Goal: Information Seeking & Learning: Learn about a topic

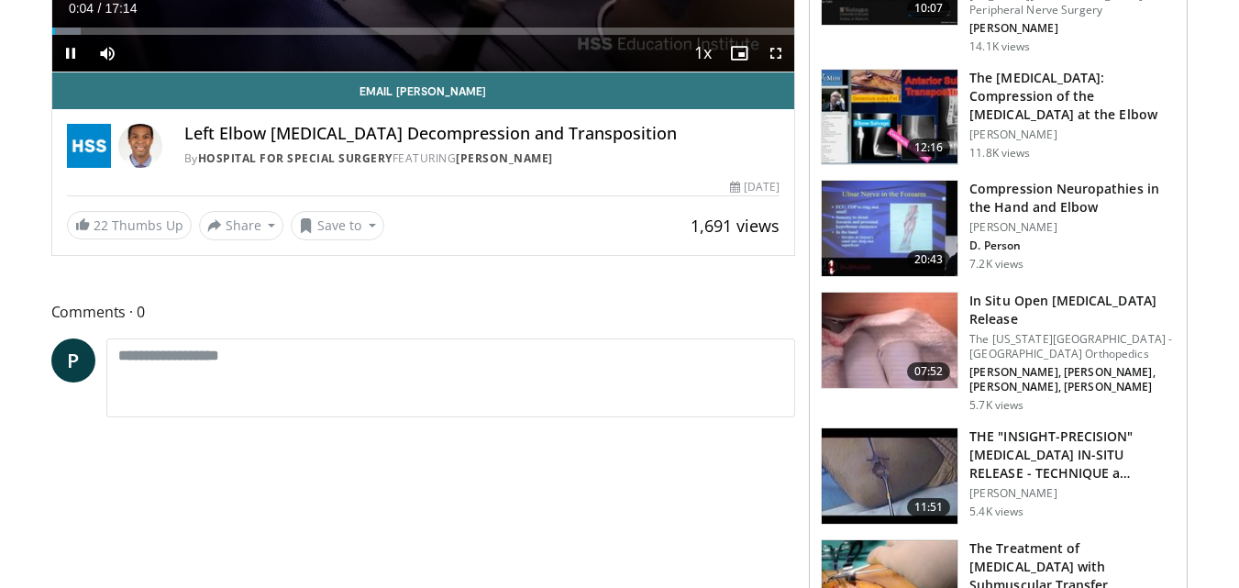
scroll to position [514, 0]
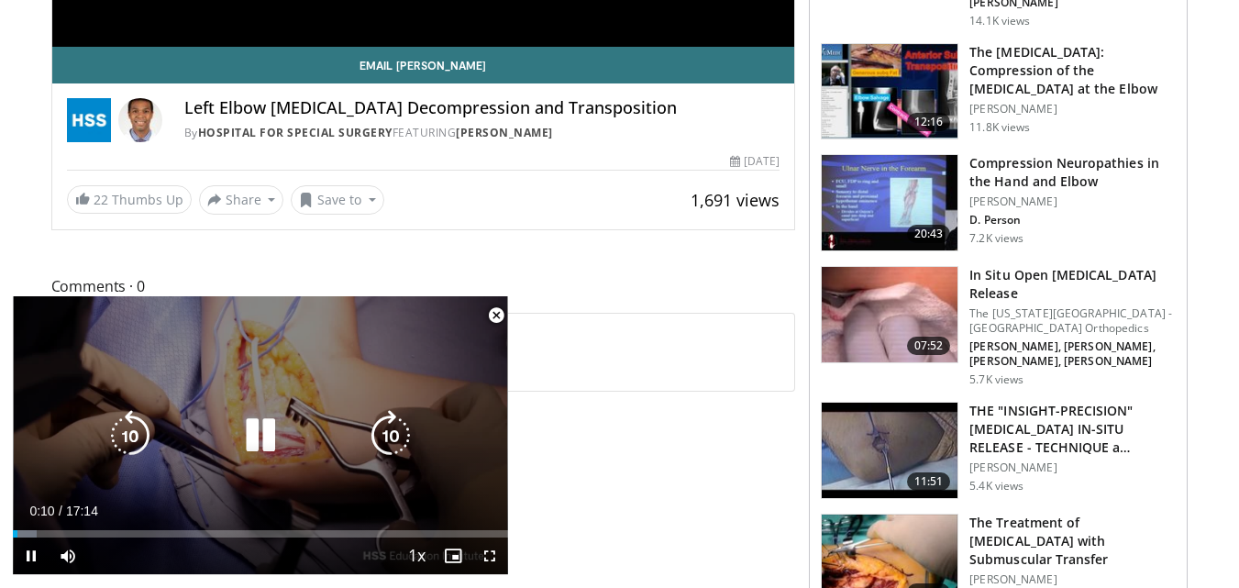
click at [378, 417] on icon "Video Player" at bounding box center [390, 435] width 51 height 51
click at [272, 419] on icon "Video Player" at bounding box center [260, 435] width 51 height 51
click at [263, 432] on icon "Video Player" at bounding box center [260, 435] width 51 height 51
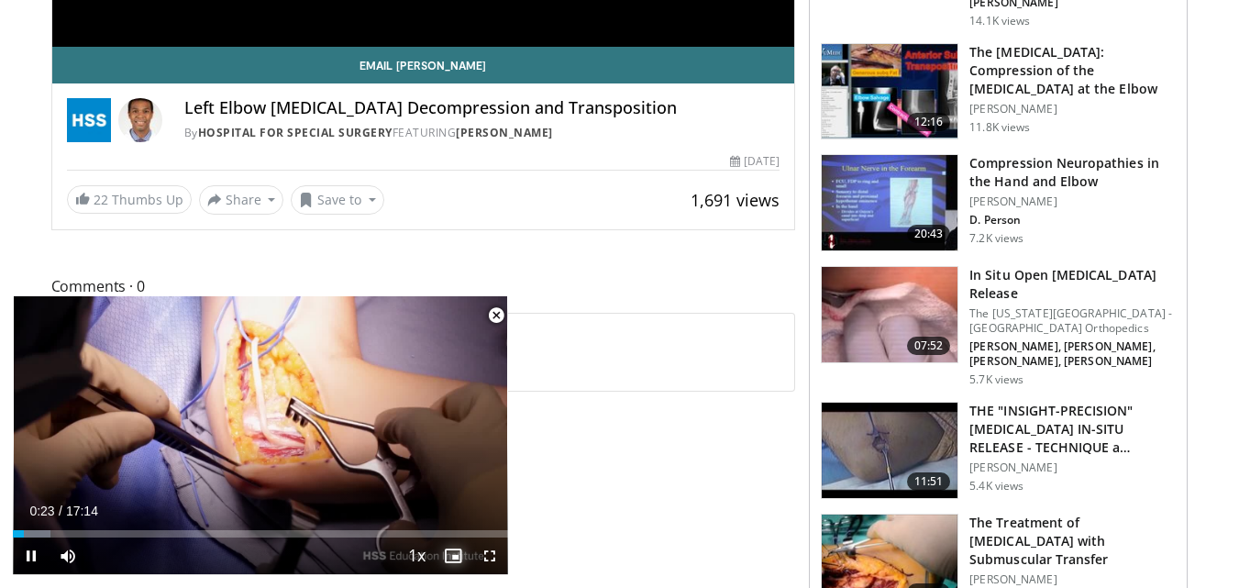
click at [461, 554] on span "Video Player" at bounding box center [453, 556] width 37 height 37
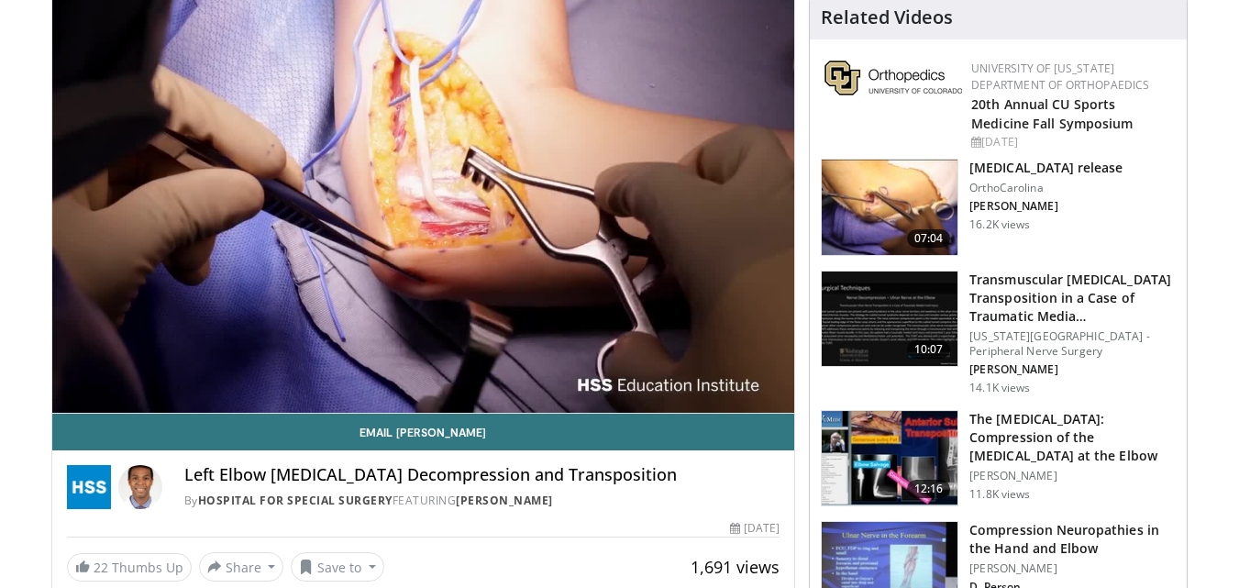
scroll to position [0, 0]
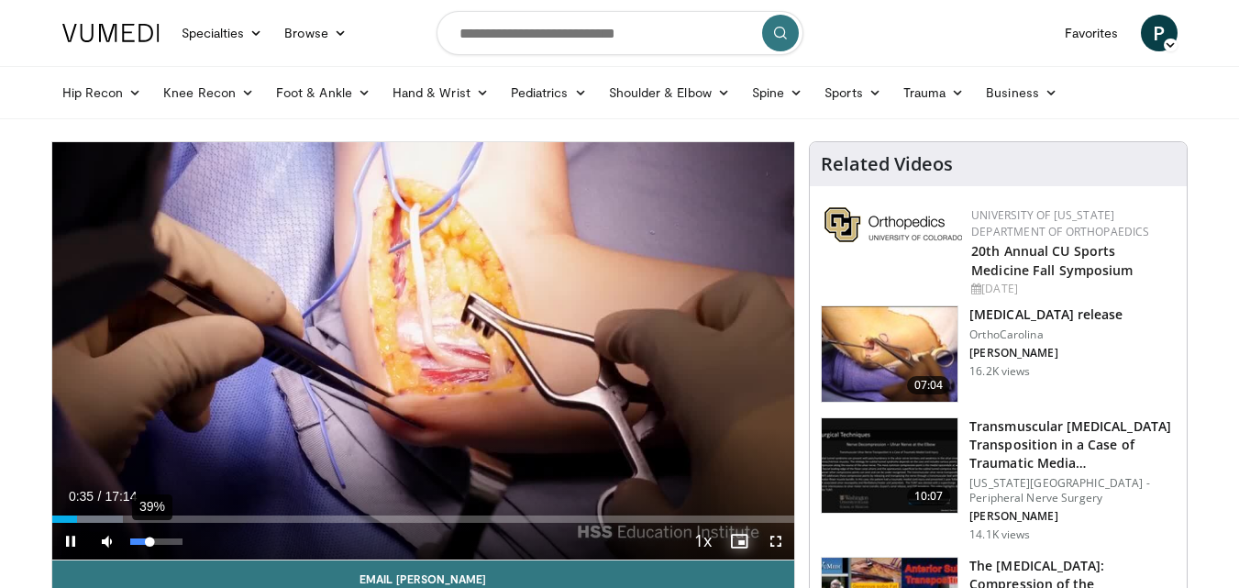
click at [150, 539] on div "39%" at bounding box center [156, 542] width 52 height 6
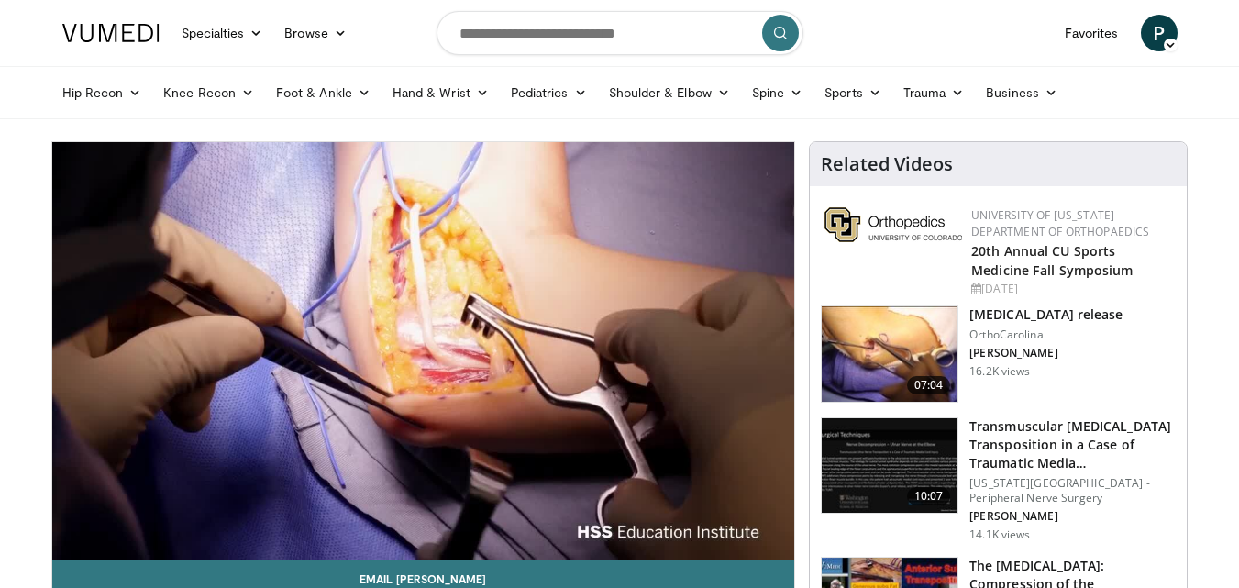
click at [721, 523] on button "Disable picture-in-picture mode" at bounding box center [739, 541] width 37 height 37
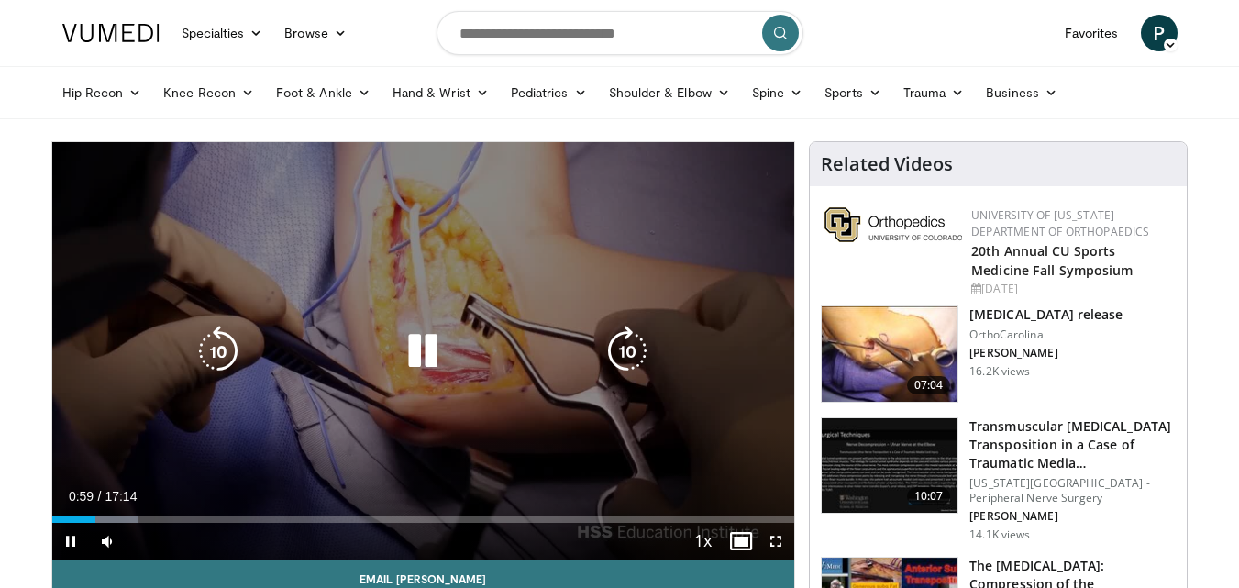
click at [421, 356] on icon "Video Player" at bounding box center [422, 351] width 51 height 51
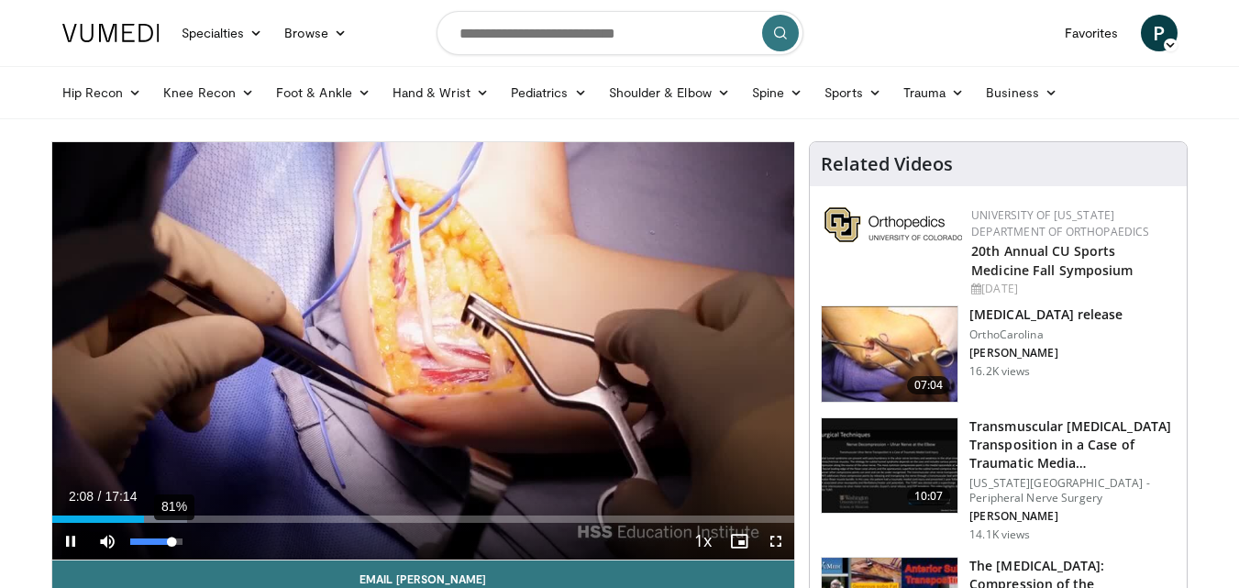
drag, startPoint x: 152, startPoint y: 539, endPoint x: 172, endPoint y: 538, distance: 20.2
click at [172, 539] on div "Volume Level" at bounding box center [151, 542] width 42 height 6
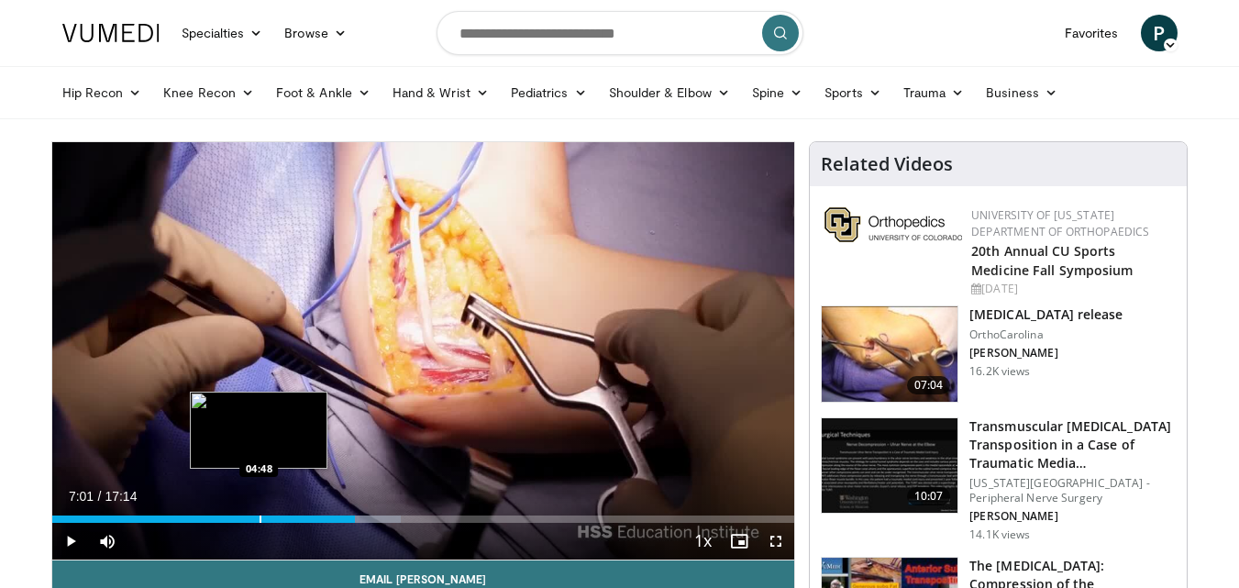
click at [260, 519] on div "Progress Bar" at bounding box center [261, 519] width 2 height 7
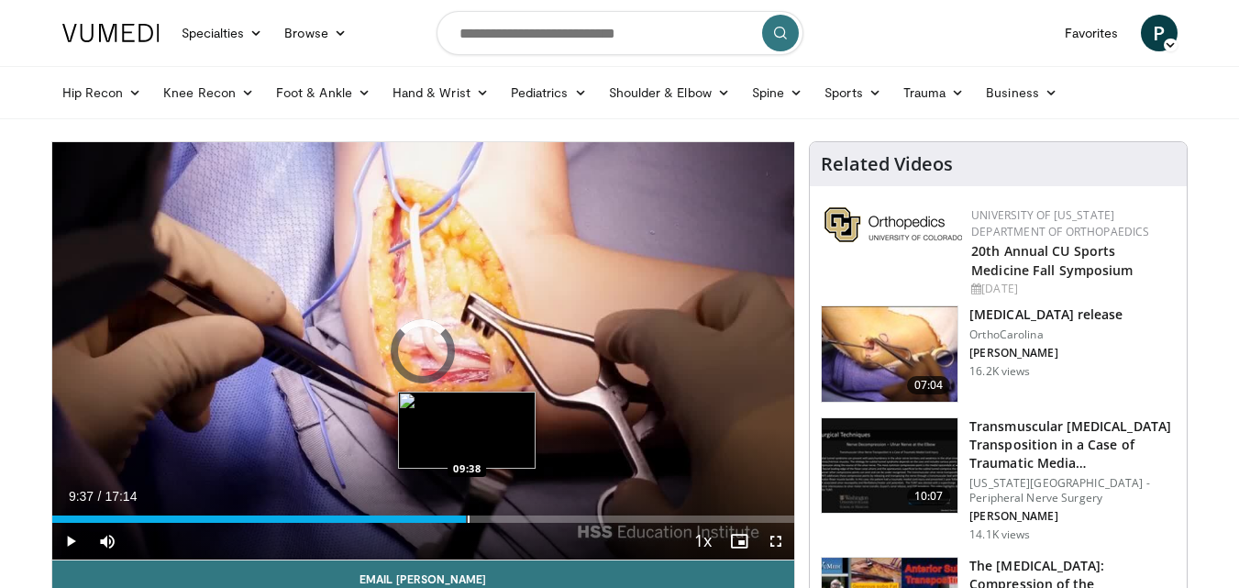
click at [468, 521] on div "Progress Bar" at bounding box center [469, 519] width 2 height 7
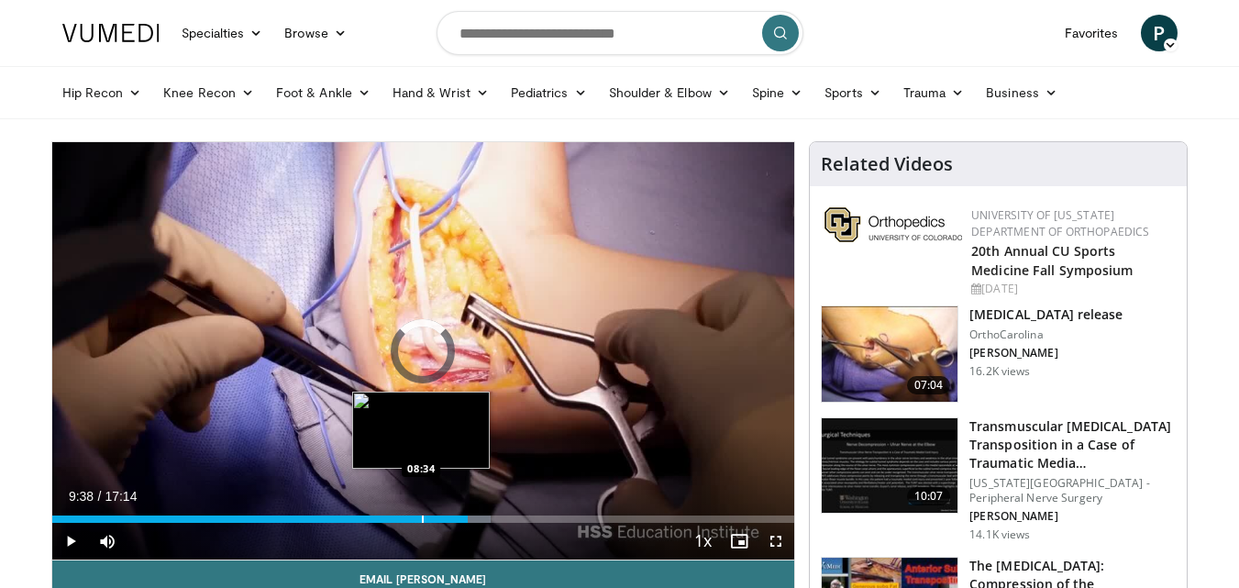
click at [422, 517] on div "Progress Bar" at bounding box center [423, 519] width 2 height 7
click at [401, 520] on div "Progress Bar" at bounding box center [402, 519] width 2 height 7
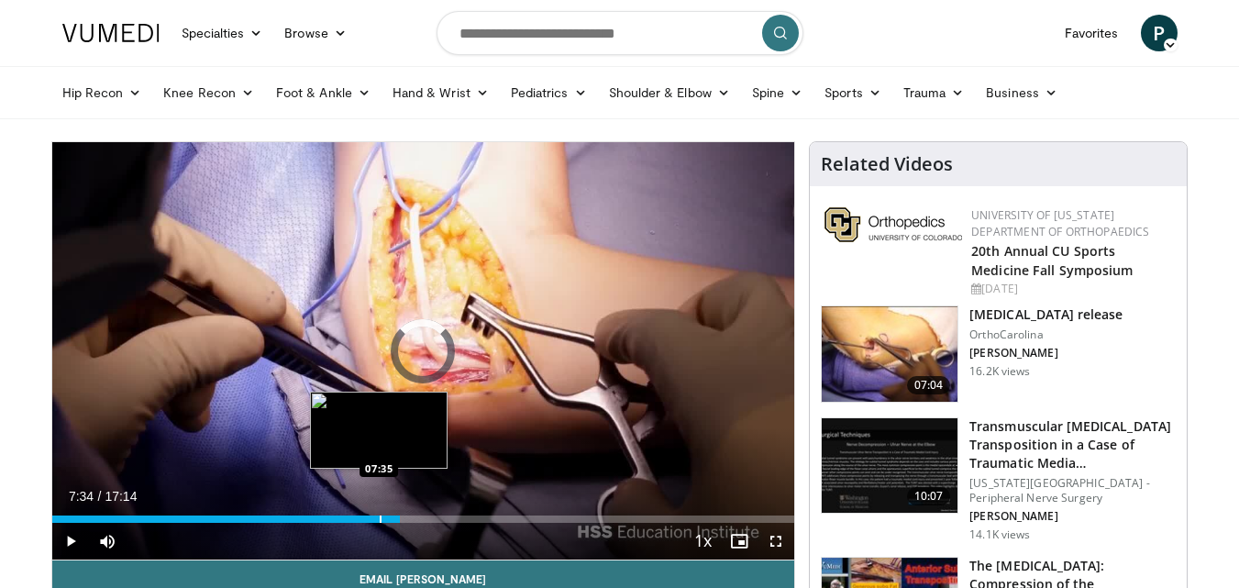
click at [380, 520] on div "Progress Bar" at bounding box center [381, 519] width 2 height 7
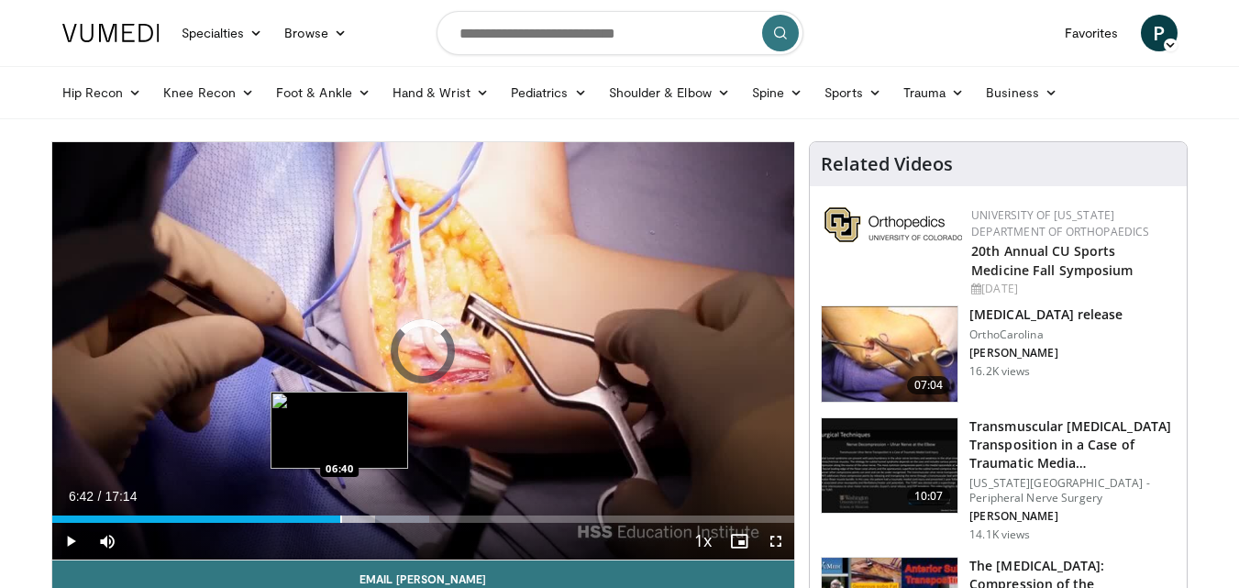
click at [340, 518] on div "Progress Bar" at bounding box center [341, 519] width 2 height 7
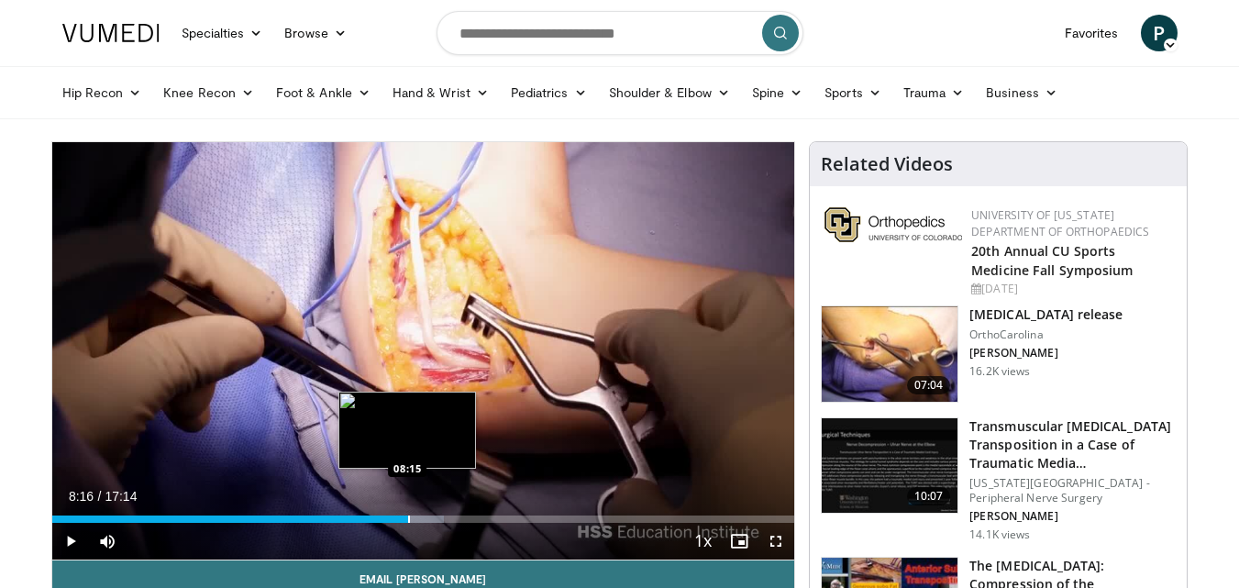
click at [408, 519] on div "Progress Bar" at bounding box center [409, 519] width 2 height 7
click at [419, 519] on div "Progress Bar" at bounding box center [420, 519] width 2 height 7
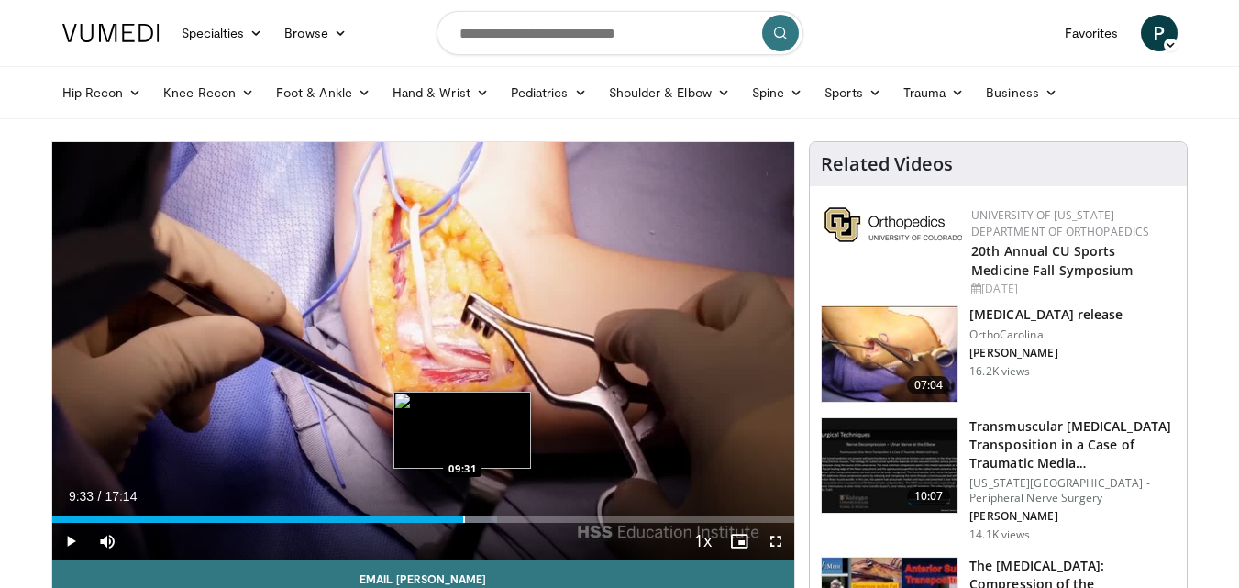
click at [463, 523] on div "Progress Bar" at bounding box center [464, 519] width 2 height 7
click at [473, 517] on div "Progress Bar" at bounding box center [474, 519] width 2 height 7
click at [495, 518] on div "Progress Bar" at bounding box center [496, 519] width 2 height 7
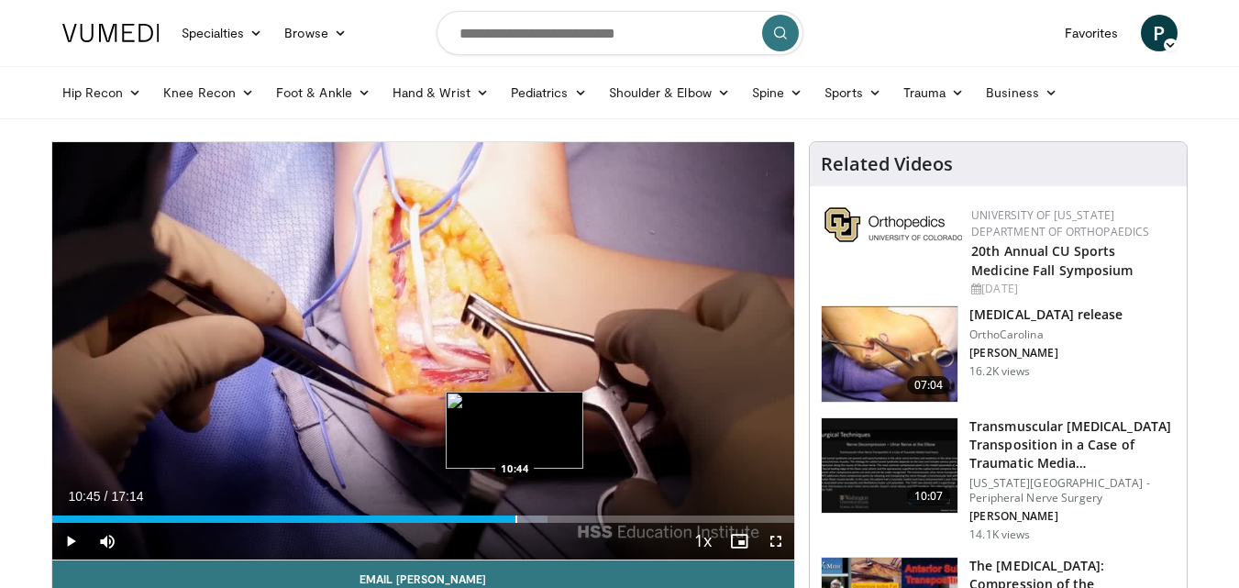
click at [516, 521] on div "Progress Bar" at bounding box center [517, 519] width 2 height 7
click at [538, 520] on div "Progress Bar" at bounding box center [539, 519] width 2 height 7
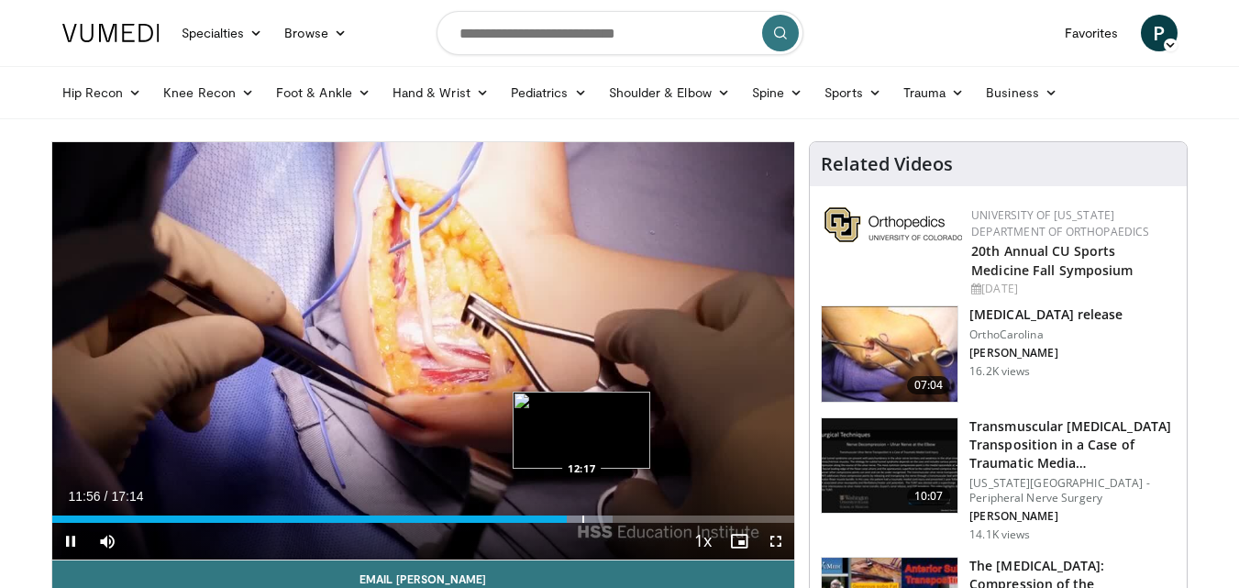
click at [583, 518] on div "Progress Bar" at bounding box center [584, 519] width 2 height 7
click at [600, 521] on div "Progress Bar" at bounding box center [601, 519] width 2 height 7
click at [614, 522] on div "Progress Bar" at bounding box center [615, 519] width 2 height 7
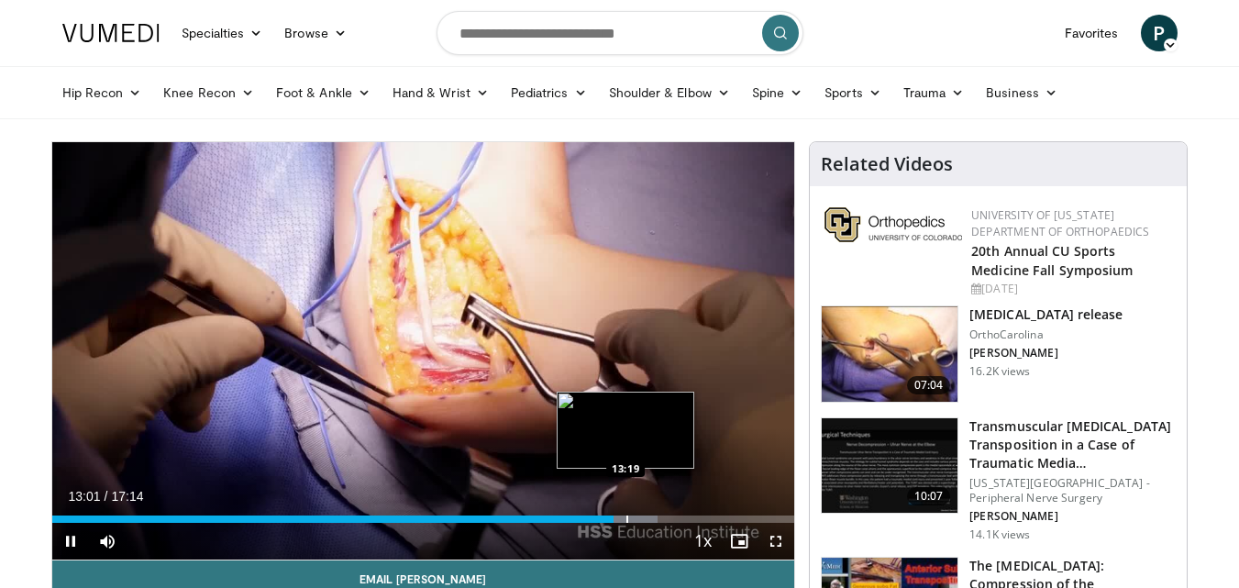
click at [627, 521] on div "Progress Bar" at bounding box center [628, 519] width 2 height 7
click at [641, 514] on div "Loaded : 84.22% 13:40 13:39" at bounding box center [423, 514] width 743 height 17
click at [660, 517] on div "Progress Bar" at bounding box center [661, 519] width 2 height 7
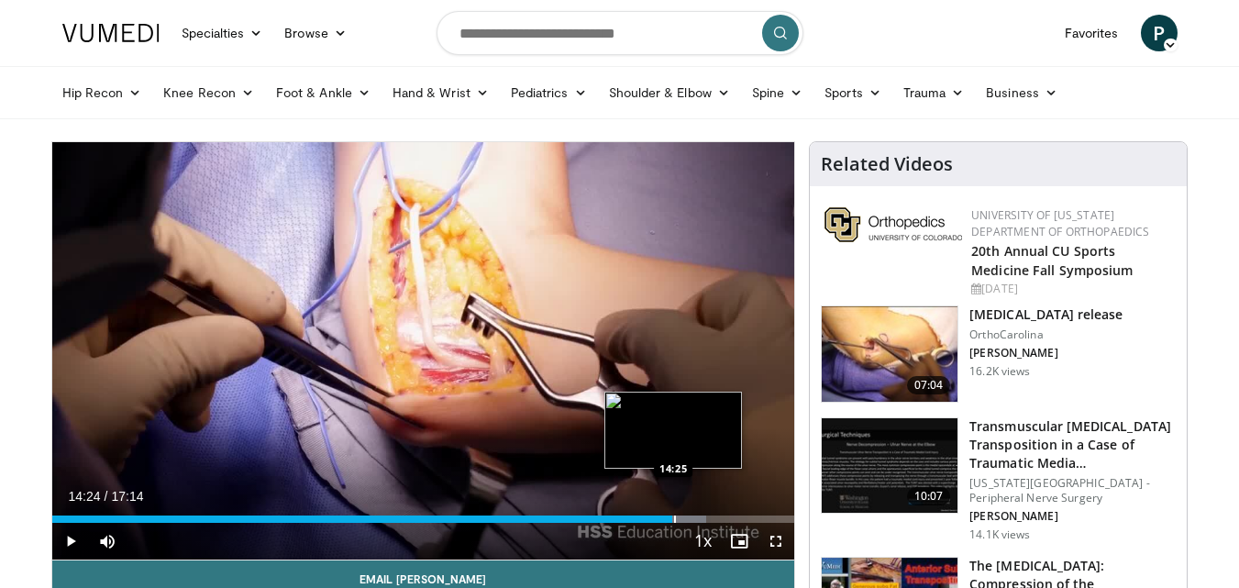
click at [674, 518] on div "Progress Bar" at bounding box center [675, 519] width 2 height 7
click at [687, 517] on div "Progress Bar" at bounding box center [688, 519] width 2 height 7
click at [706, 517] on div "Progress Bar" at bounding box center [707, 519] width 2 height 7
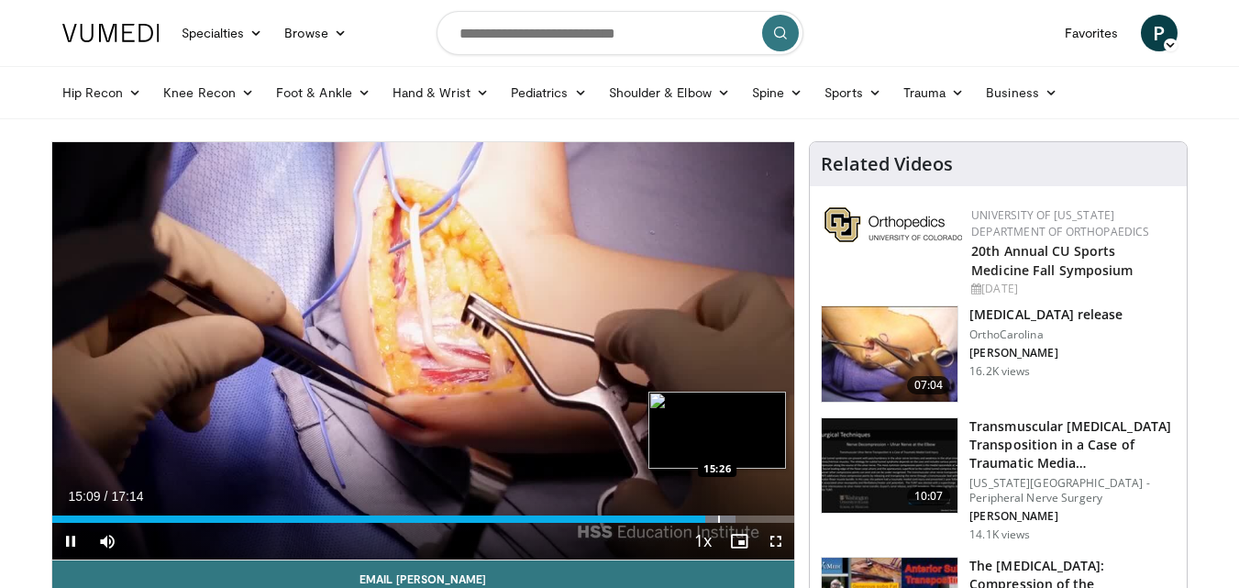
click at [718, 517] on video-js "**********" at bounding box center [423, 351] width 743 height 418
click at [736, 512] on div "Loaded : 94.87% 15:15 15:52" at bounding box center [423, 514] width 743 height 17
click at [769, 521] on div "Progress Bar" at bounding box center [770, 519] width 2 height 7
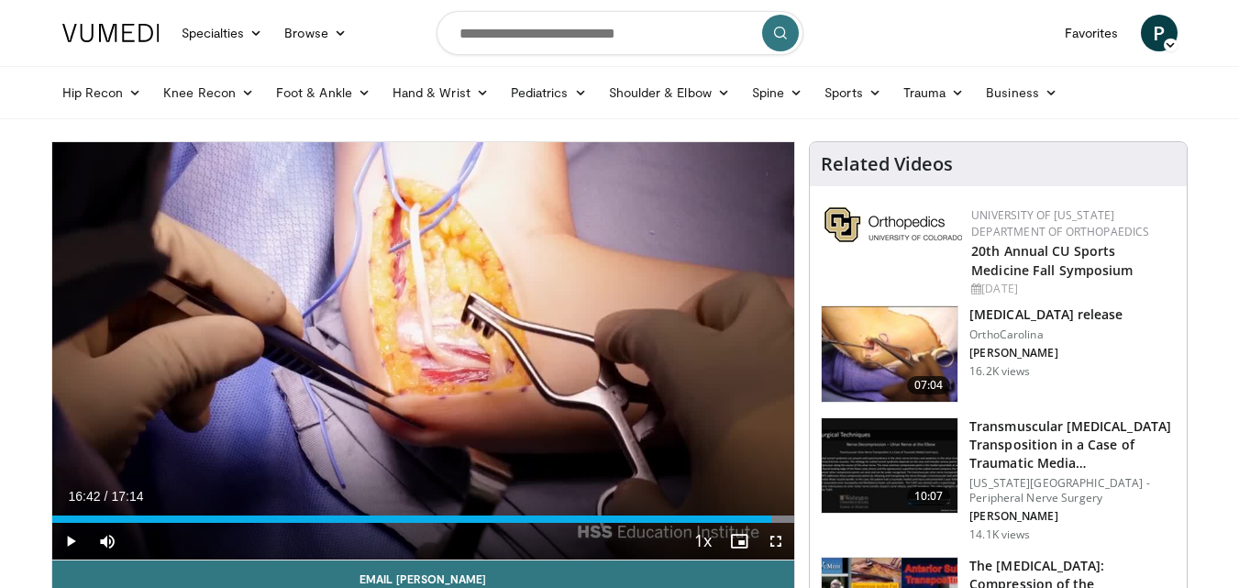
click at [981, 321] on h3 "[MEDICAL_DATA] release" at bounding box center [1046, 315] width 153 height 18
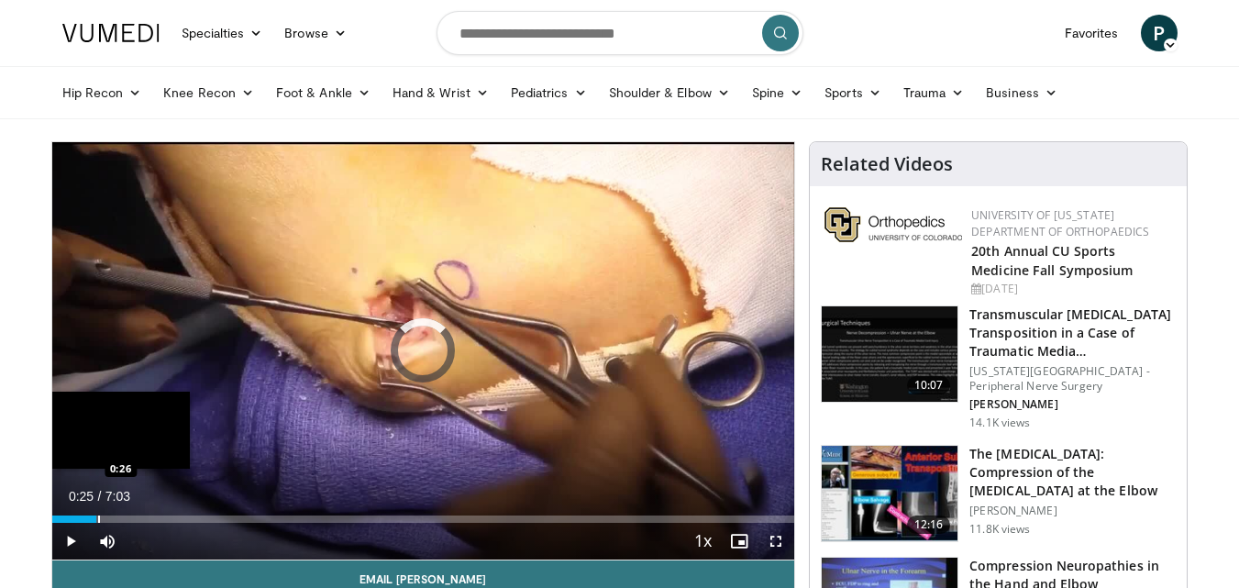
click at [98, 516] on div "Progress Bar" at bounding box center [99, 519] width 2 height 7
click at [123, 517] on div "Progress Bar" at bounding box center [124, 519] width 2 height 7
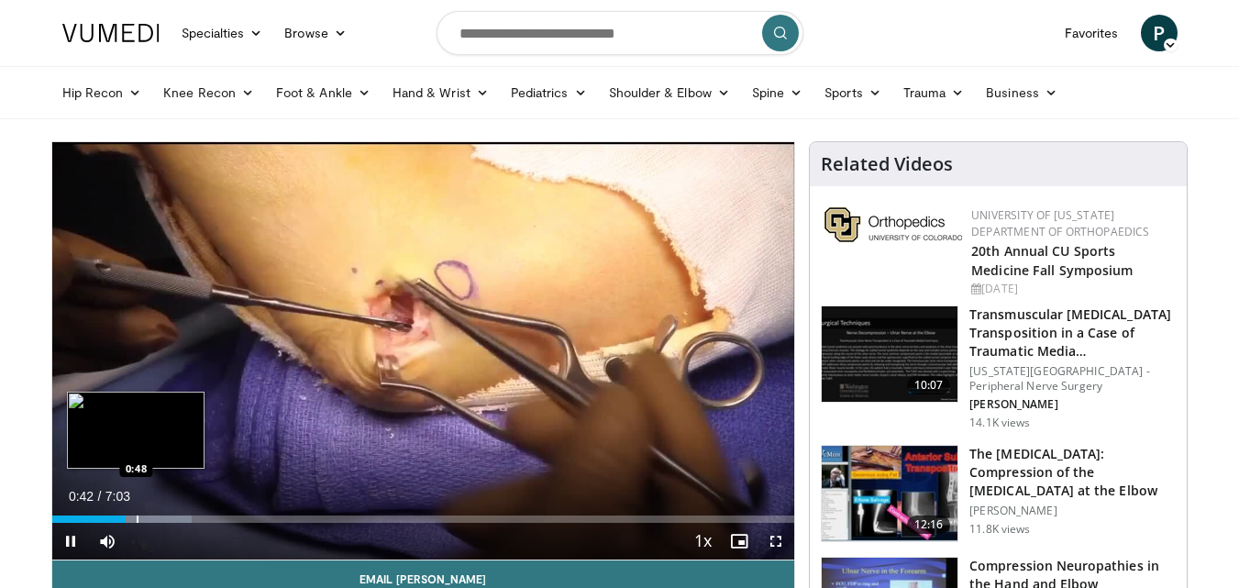
click at [137, 522] on div "Progress Bar" at bounding box center [138, 519] width 2 height 7
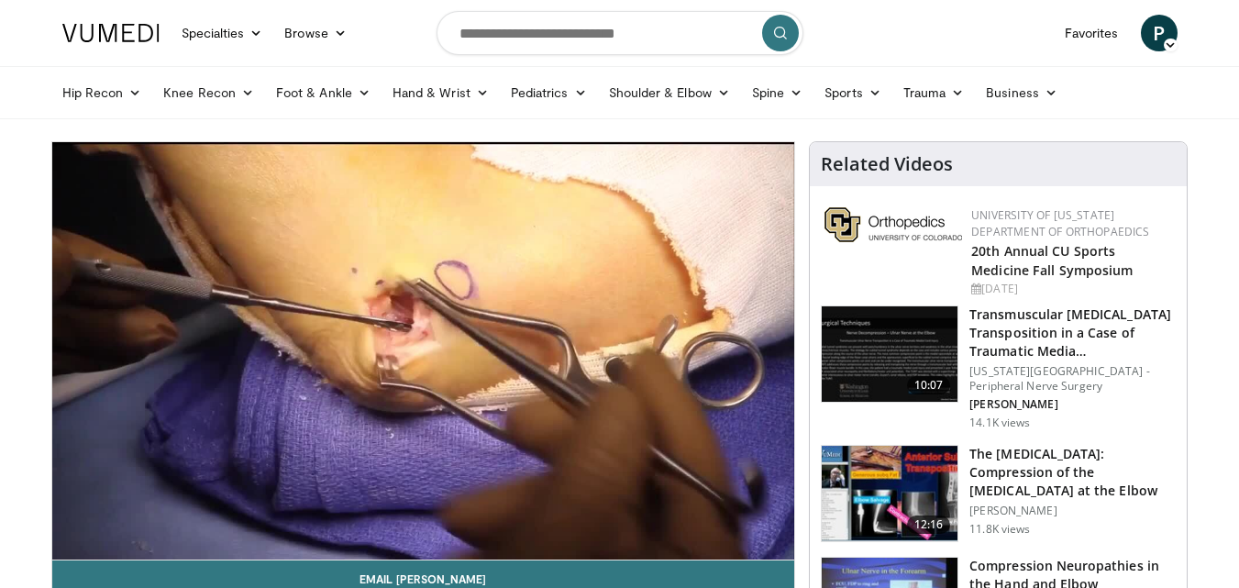
click at [166, 523] on video-js "**********" at bounding box center [423, 351] width 743 height 418
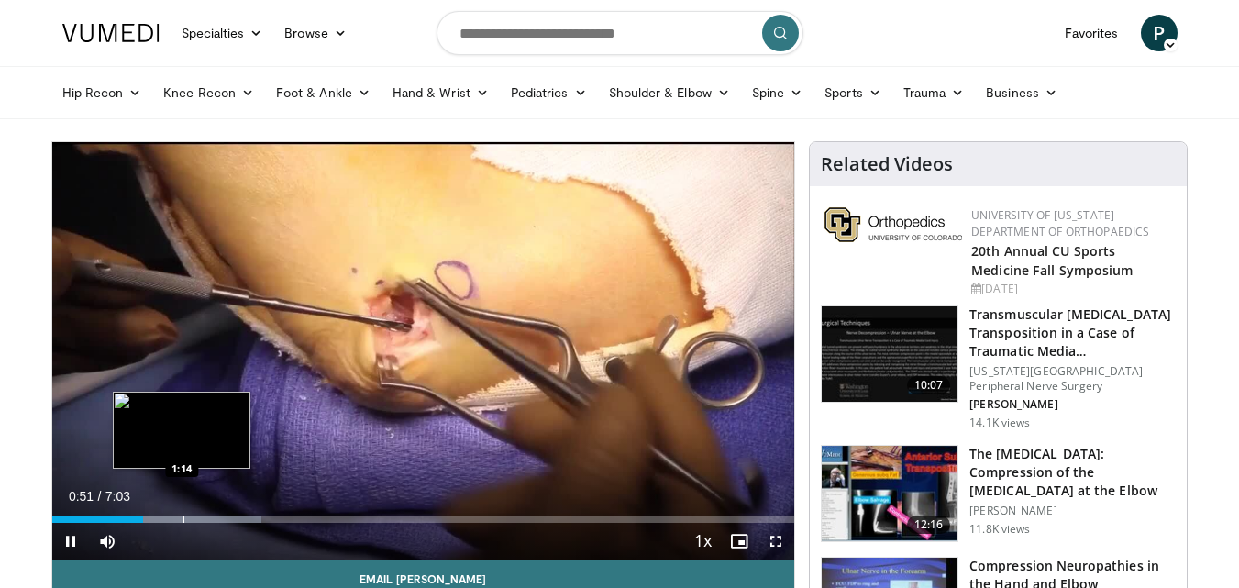
click at [183, 518] on div "Progress Bar" at bounding box center [184, 519] width 2 height 7
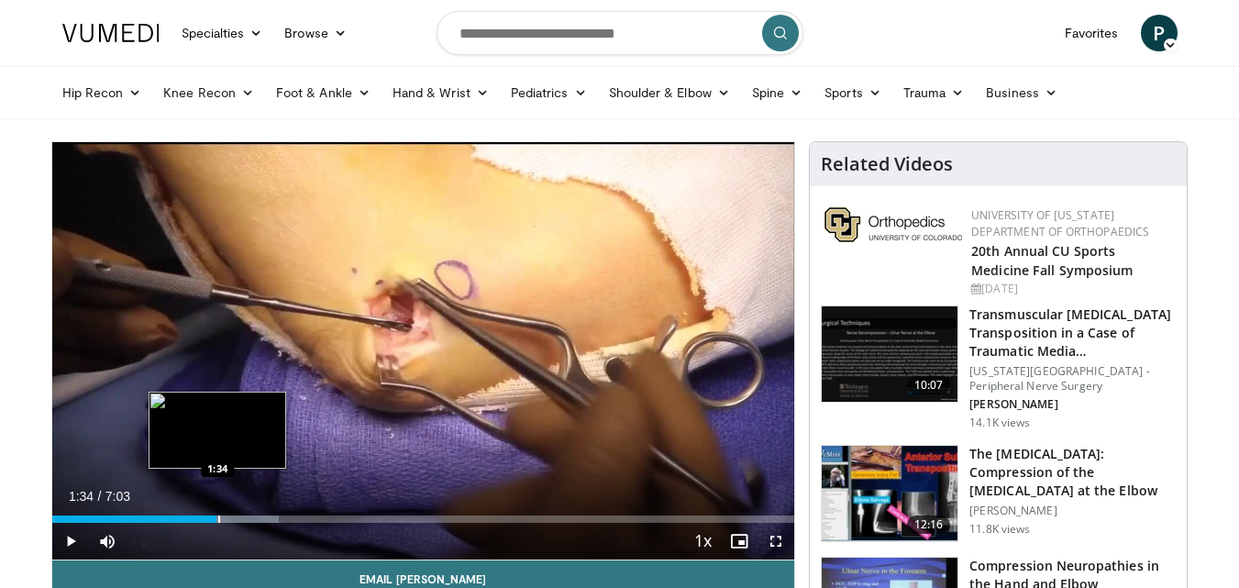
click at [218, 518] on div "Progress Bar" at bounding box center [219, 519] width 2 height 7
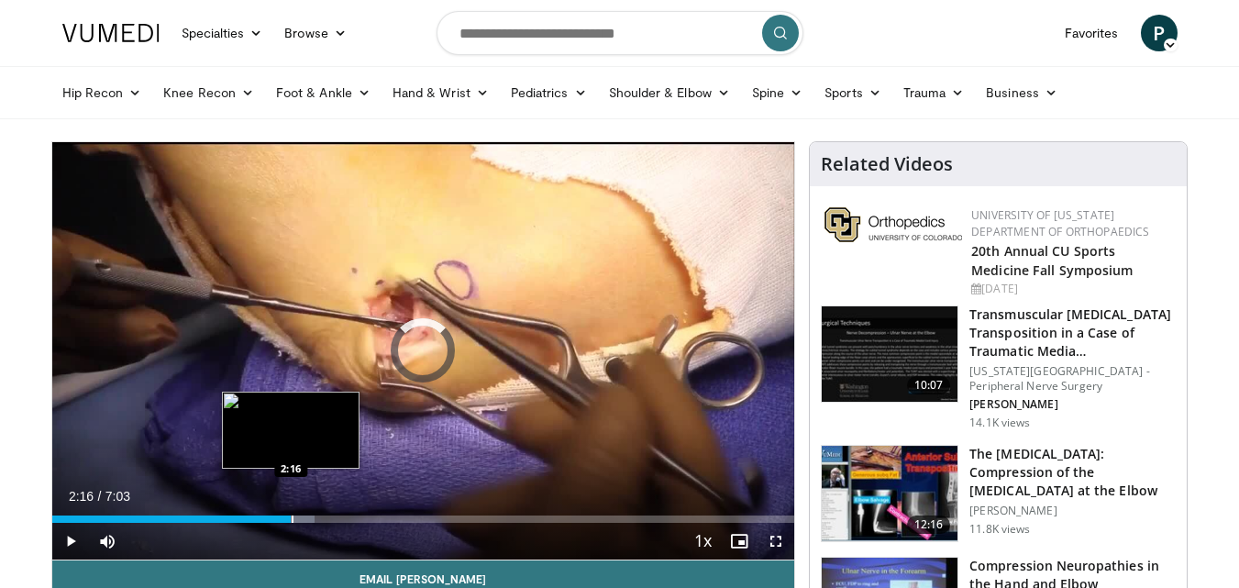
click at [291, 512] on div "Loaded : 35.40% 1:35 2:16" at bounding box center [423, 514] width 743 height 17
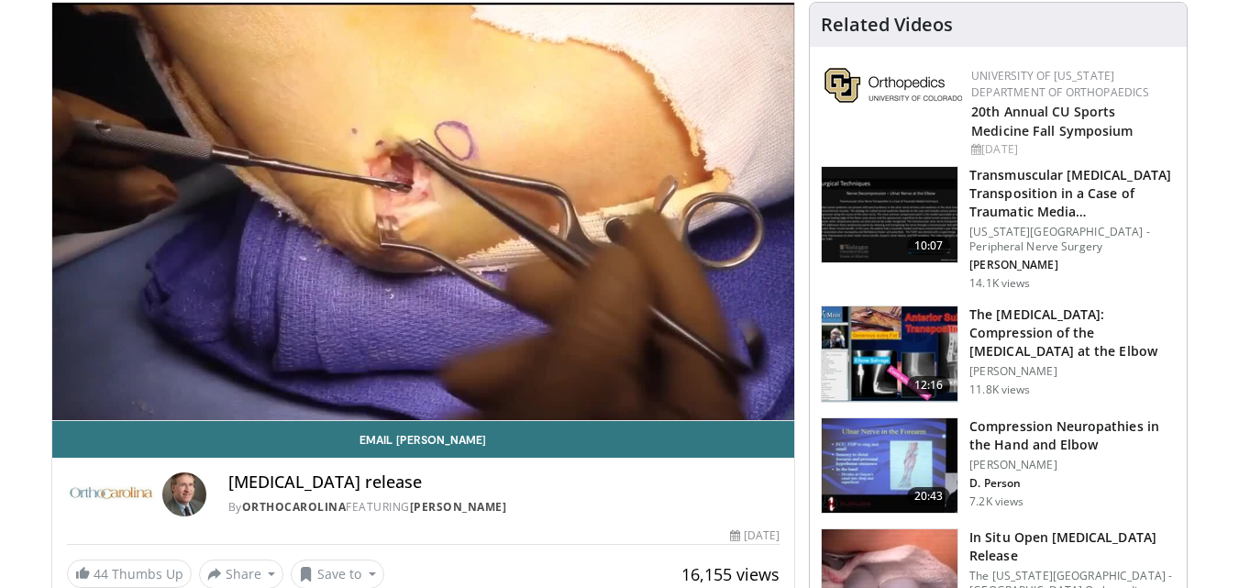
scroll to position [183, 0]
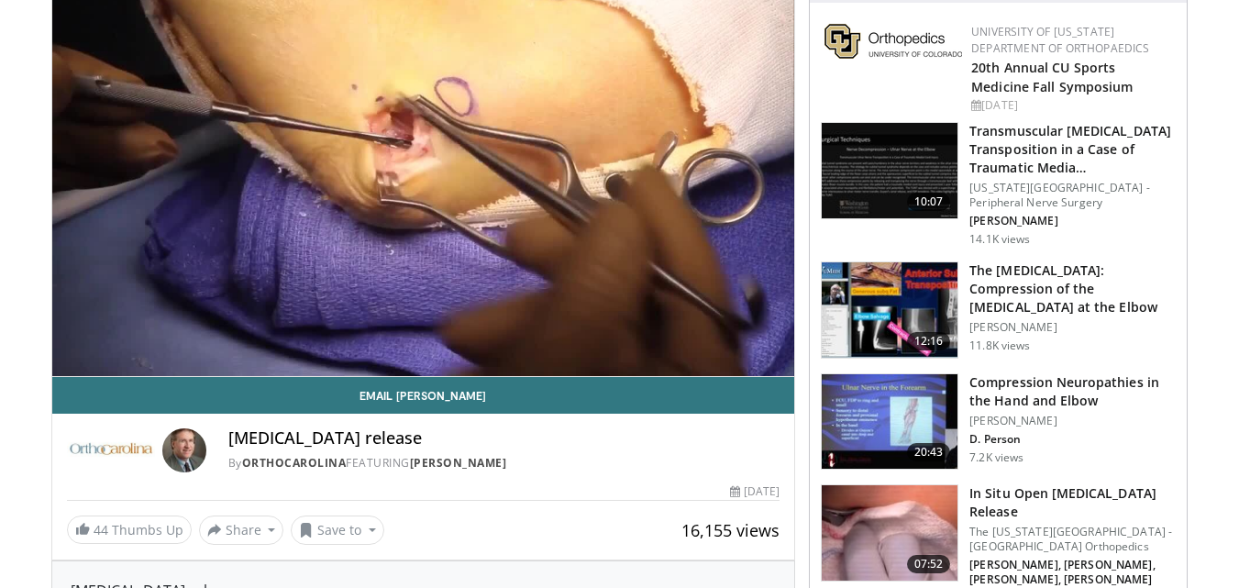
click at [919, 311] on img at bounding box center [890, 309] width 136 height 95
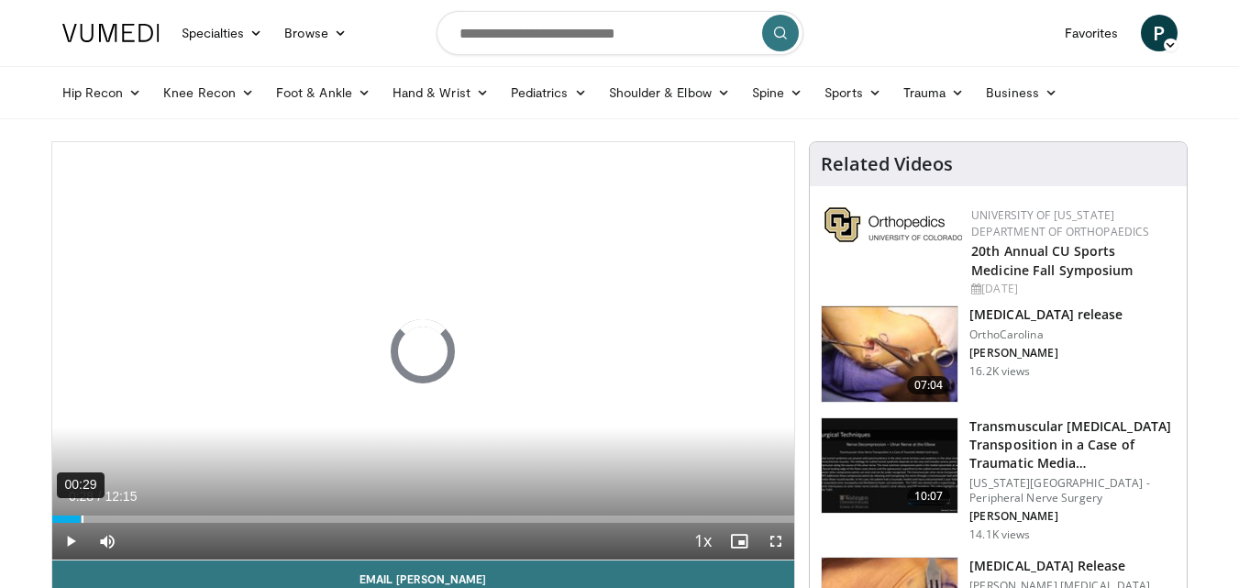
click at [82, 518] on div "00:29" at bounding box center [83, 519] width 2 height 7
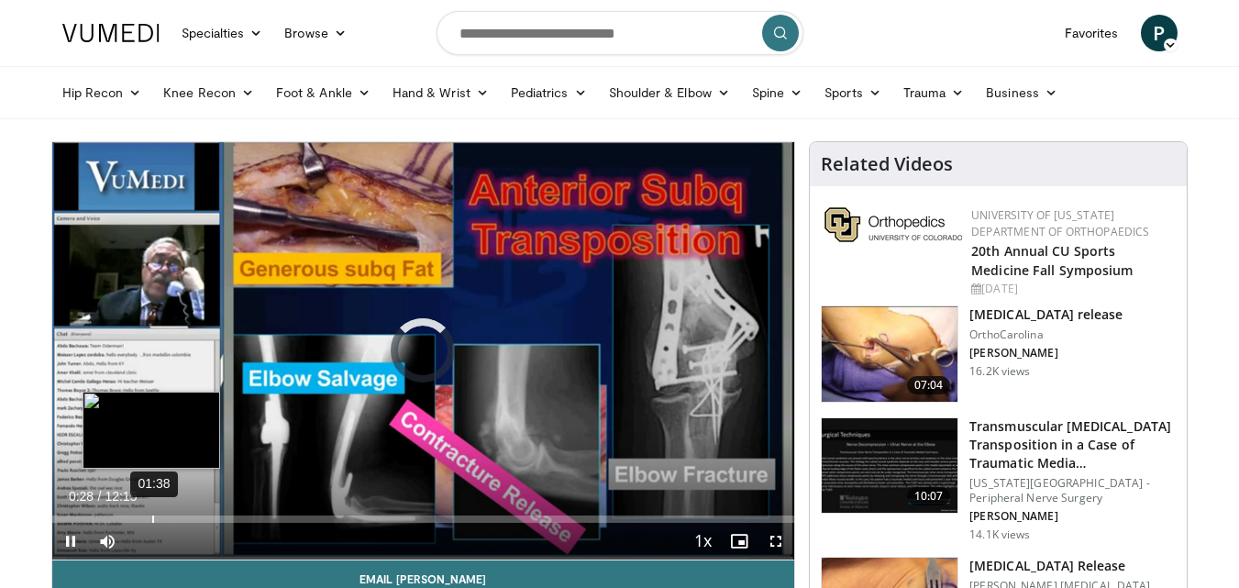
click at [152, 522] on div "01:38" at bounding box center [153, 519] width 2 height 7
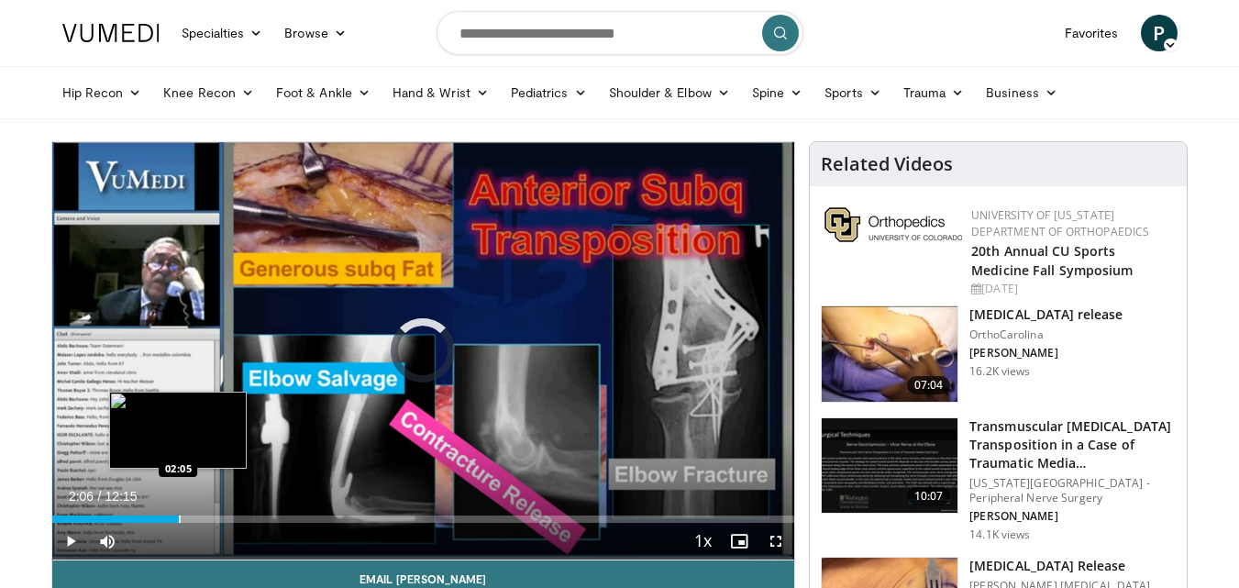
click at [179, 517] on div "Progress Bar" at bounding box center [180, 519] width 2 height 7
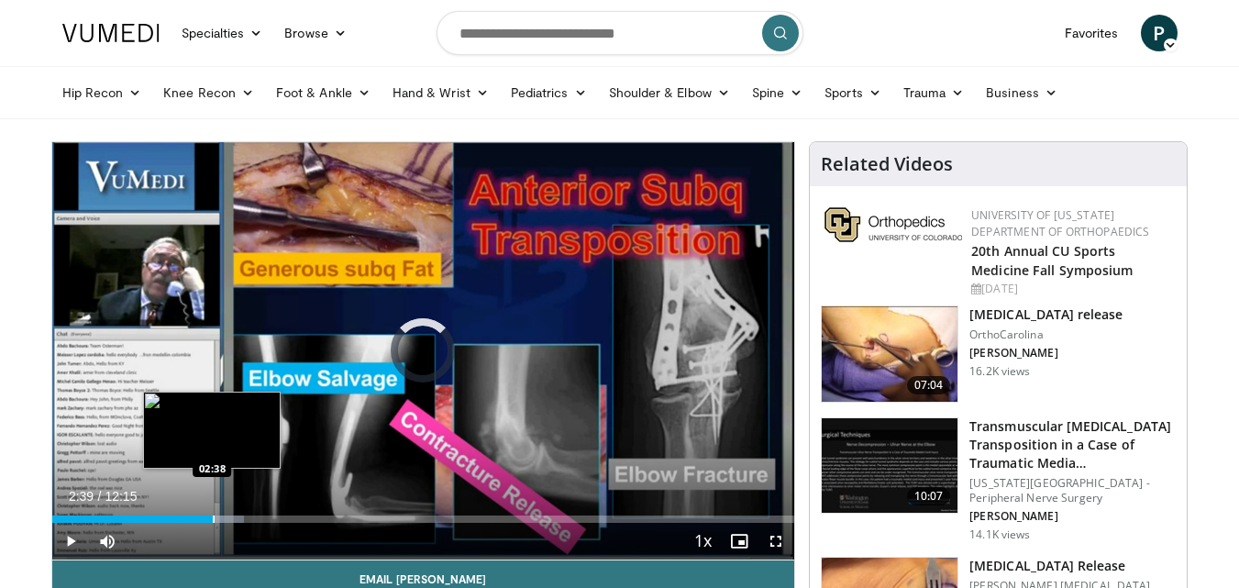
click at [213, 517] on div "Progress Bar" at bounding box center [214, 519] width 2 height 7
click at [239, 521] on div "Progress Bar" at bounding box center [240, 519] width 2 height 7
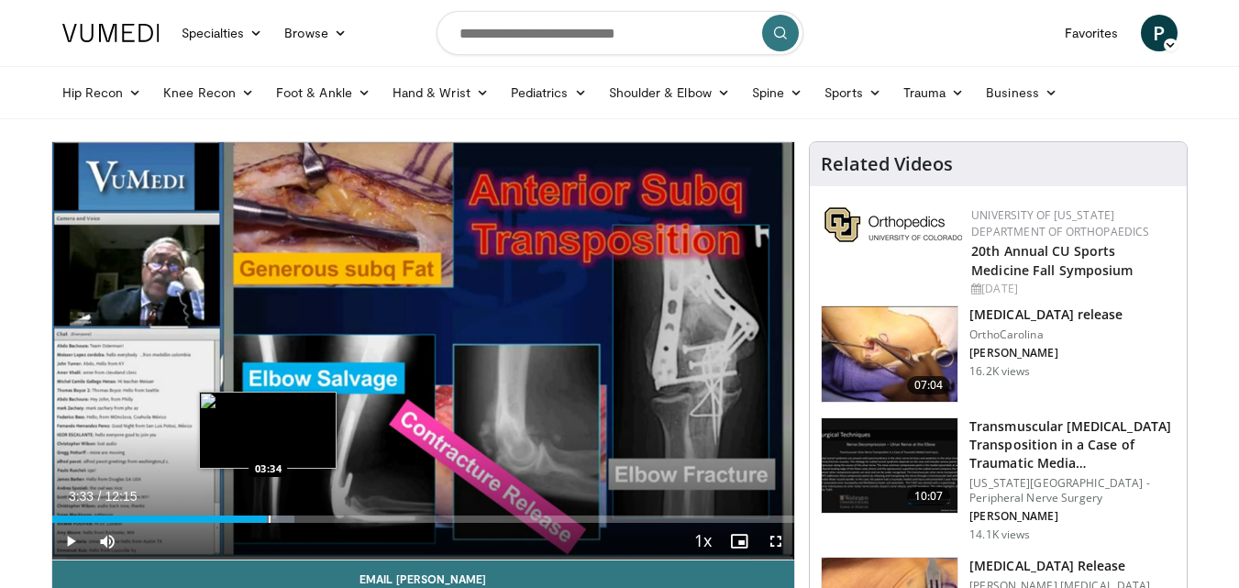
click at [269, 521] on div "Progress Bar" at bounding box center [270, 519] width 2 height 7
click at [292, 521] on div "Progress Bar" at bounding box center [293, 519] width 2 height 7
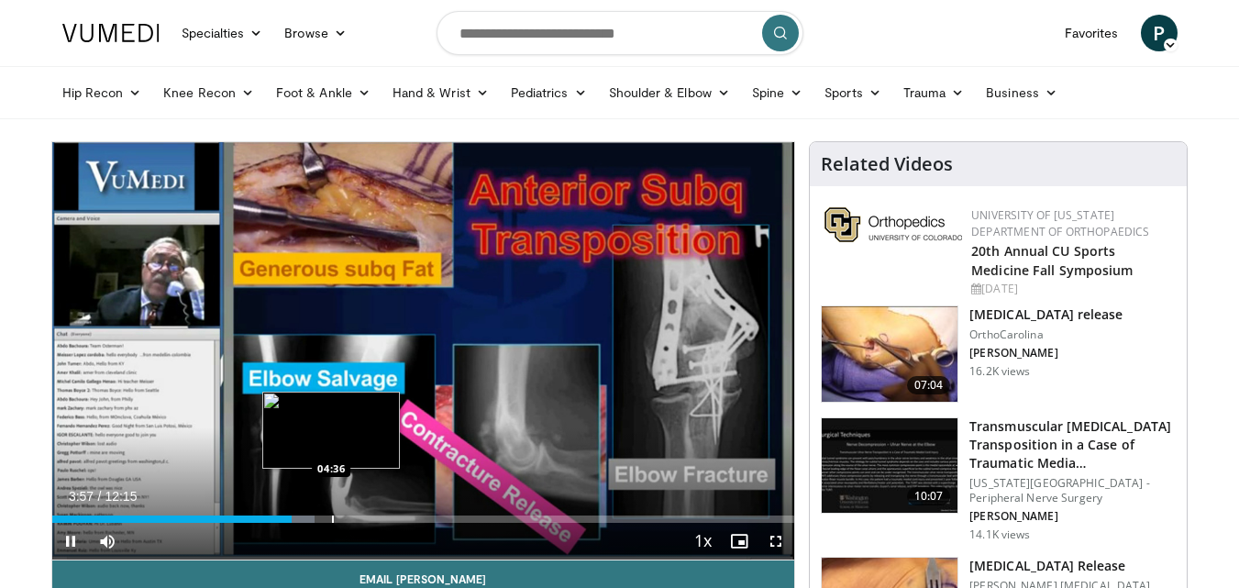
click at [333, 522] on div "Progress Bar" at bounding box center [333, 519] width 2 height 7
click at [358, 520] on div "Progress Bar" at bounding box center [359, 519] width 2 height 7
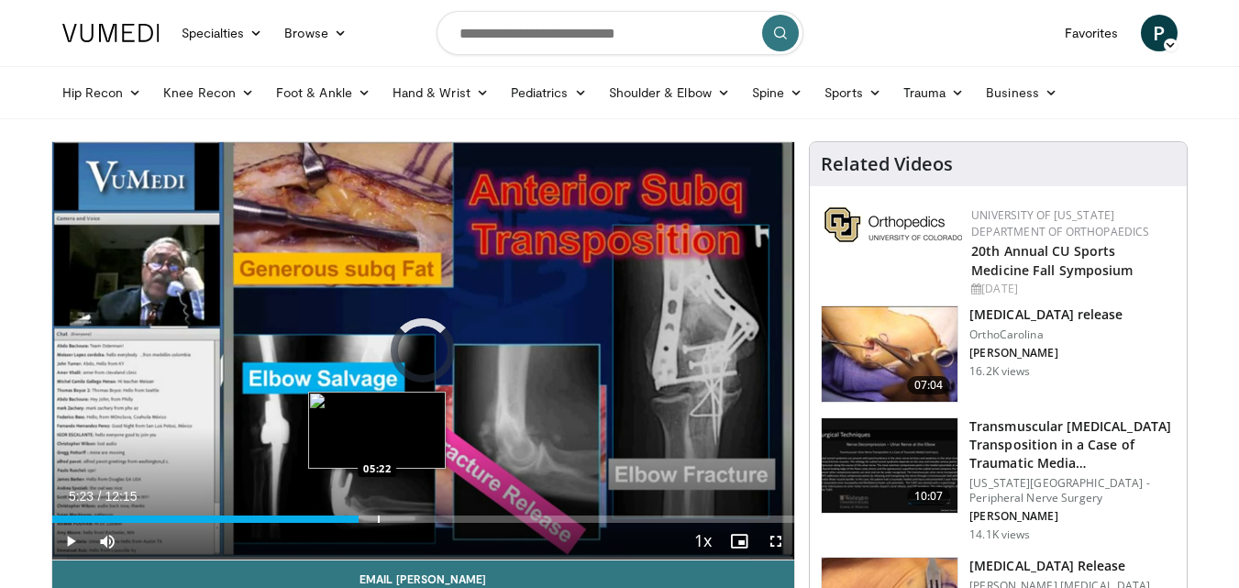
click at [378, 519] on div "Progress Bar" at bounding box center [379, 519] width 2 height 7
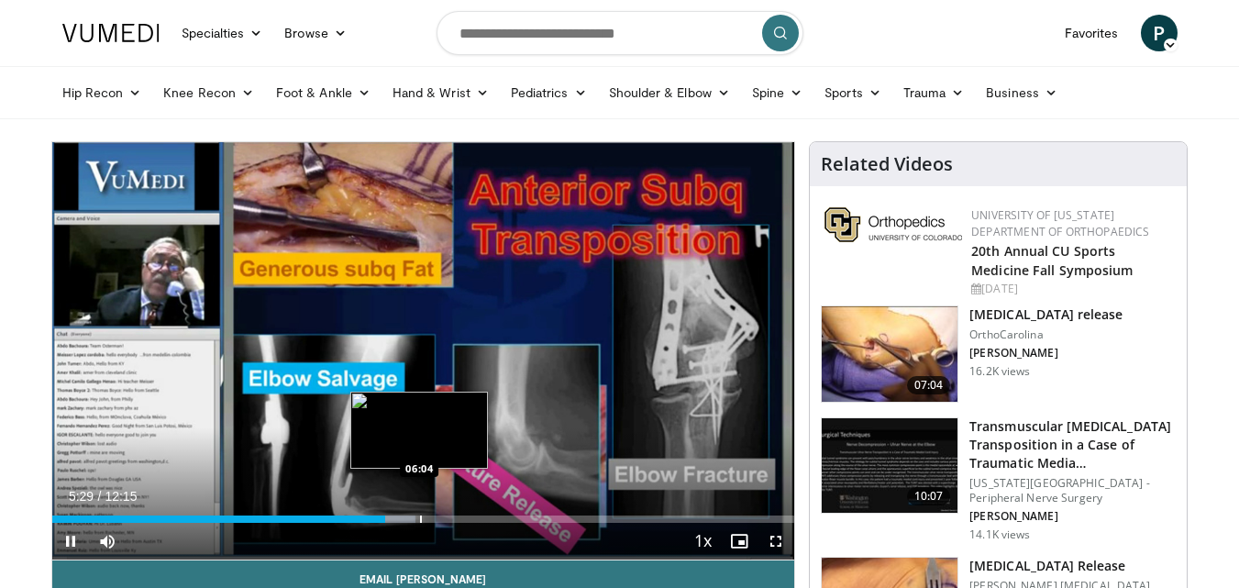
click at [420, 517] on div "Progress Bar" at bounding box center [421, 519] width 2 height 7
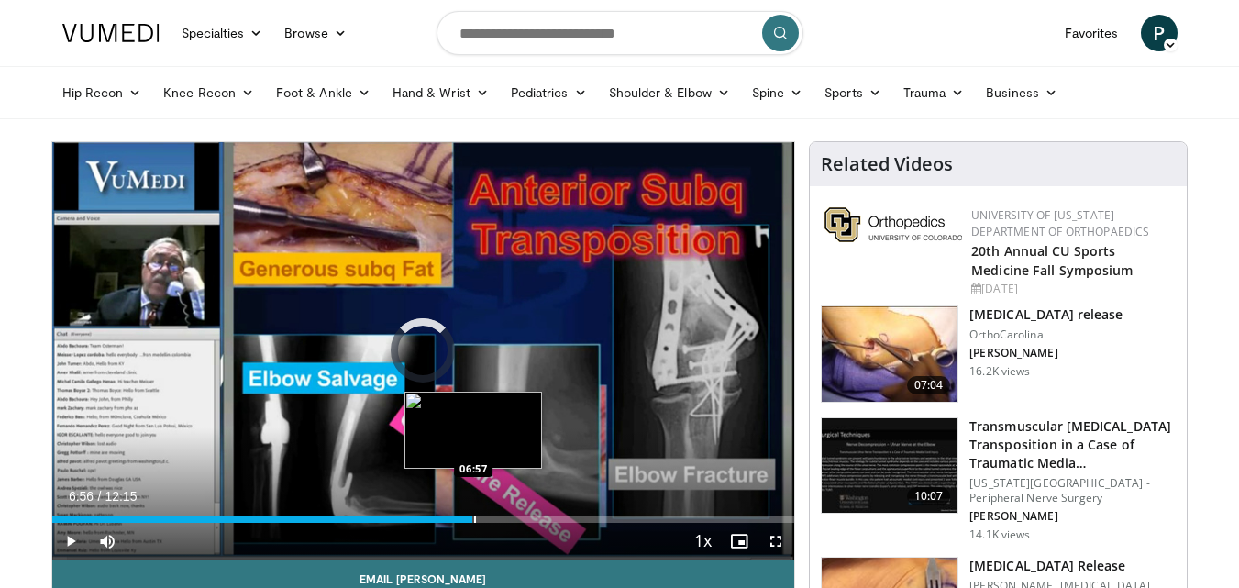
click at [474, 516] on div "Progress Bar" at bounding box center [475, 519] width 2 height 7
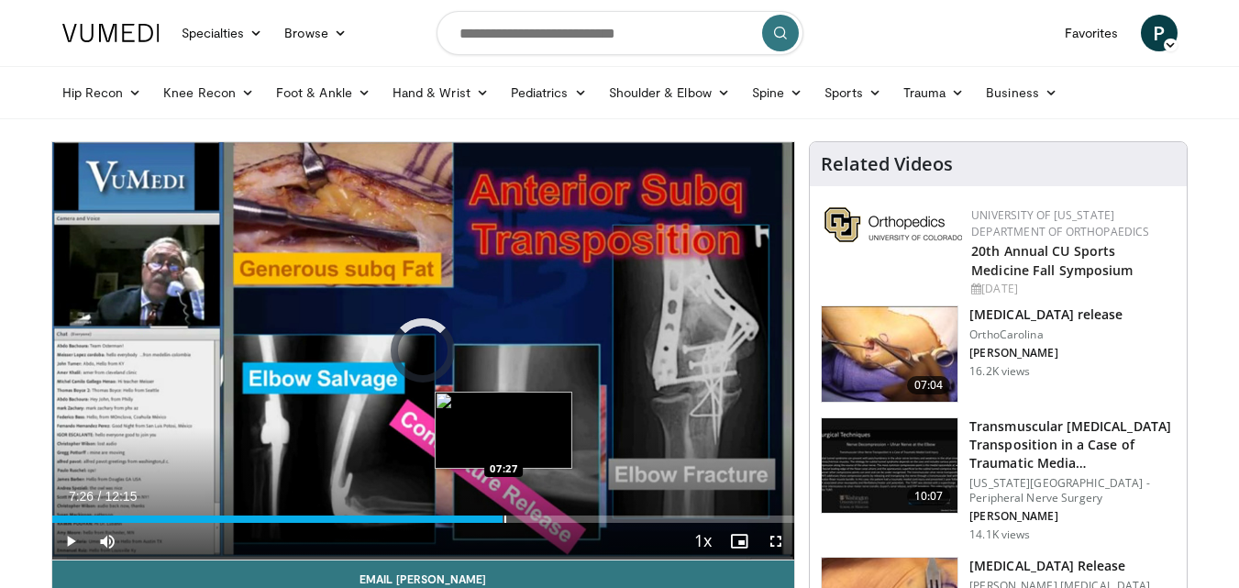
click at [505, 516] on div "Progress Bar" at bounding box center [506, 519] width 2 height 7
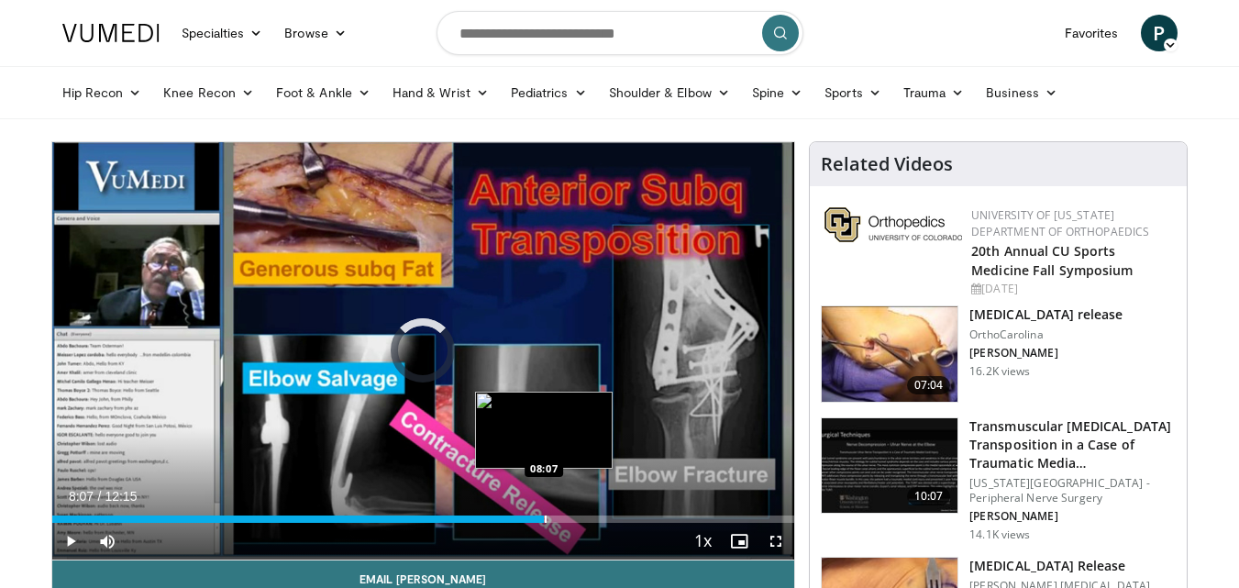
click at [544, 513] on div "Loaded : 0.00% 08:07 08:07" at bounding box center [423, 514] width 743 height 17
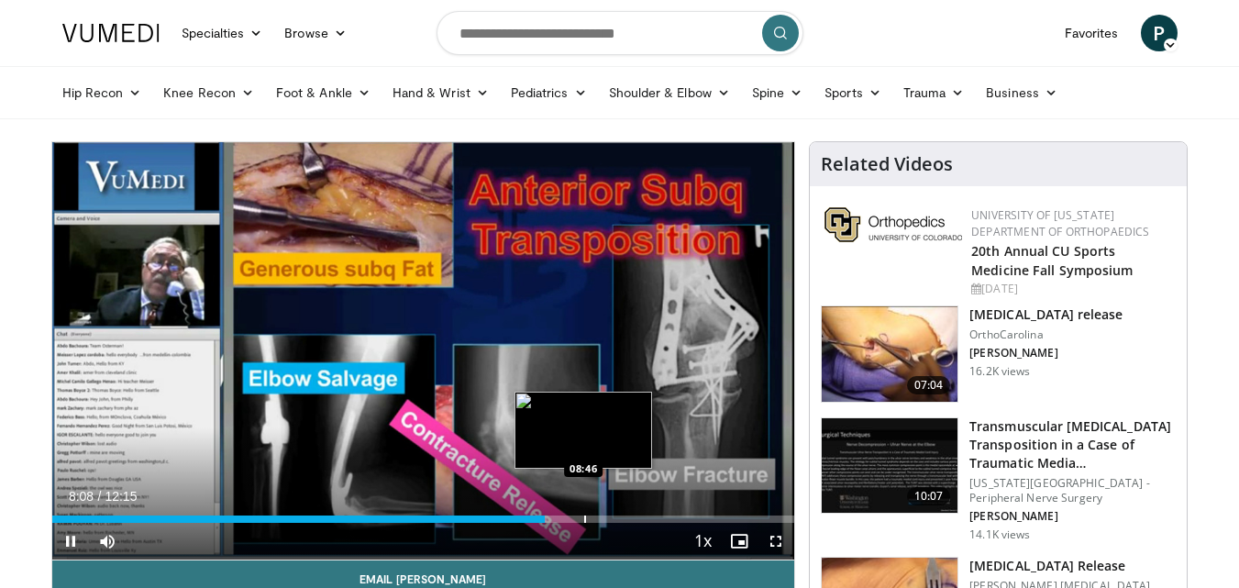
click at [583, 514] on div "Loaded : 66.62% 08:08 08:46" at bounding box center [423, 514] width 743 height 17
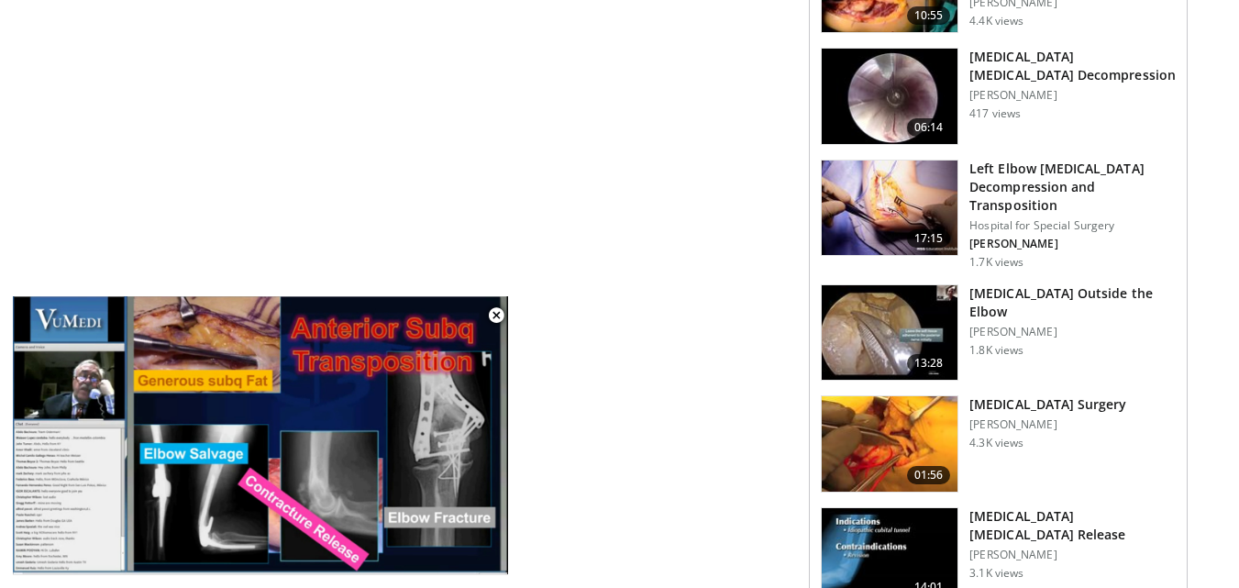
scroll to position [1248, 0]
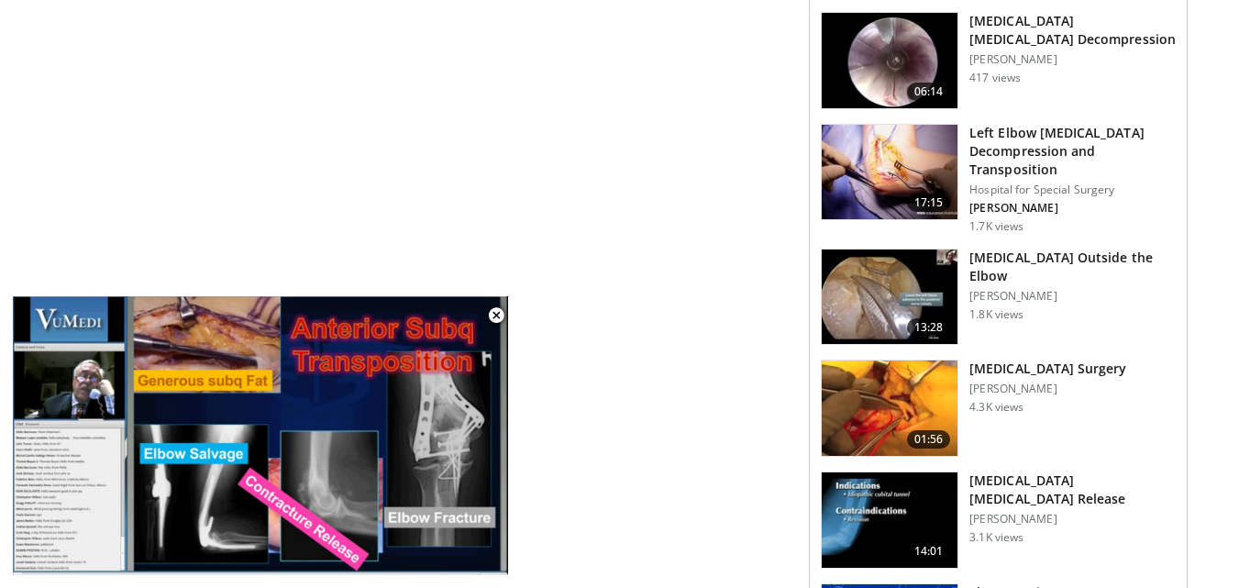
click at [432, 88] on div "**********" at bounding box center [430, 219] width 759 height 2650
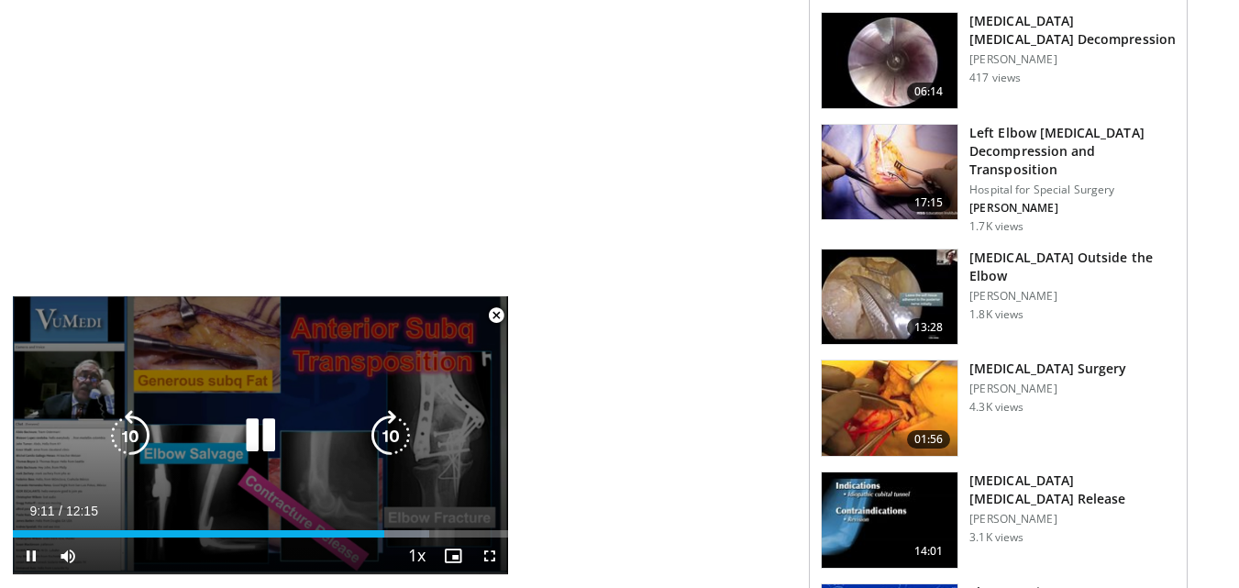
click at [358, 300] on div "10 seconds Tap to unmute" at bounding box center [260, 435] width 495 height 278
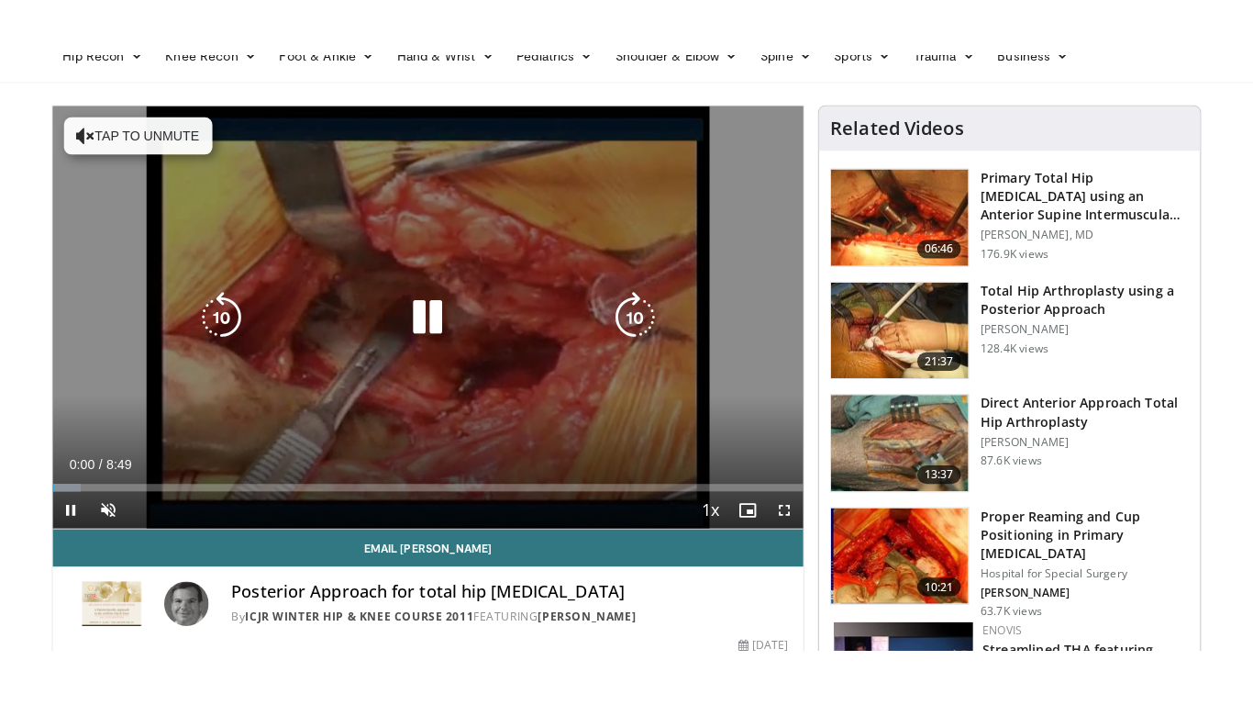
scroll to position [183, 0]
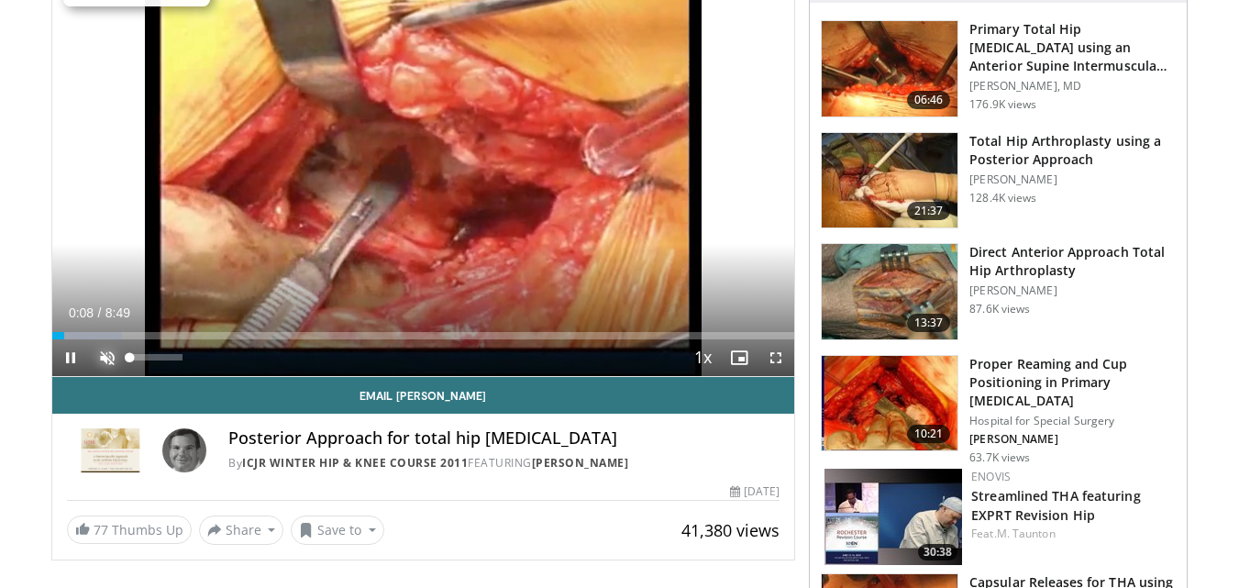
click at [111, 362] on span "Video Player" at bounding box center [107, 357] width 37 height 37
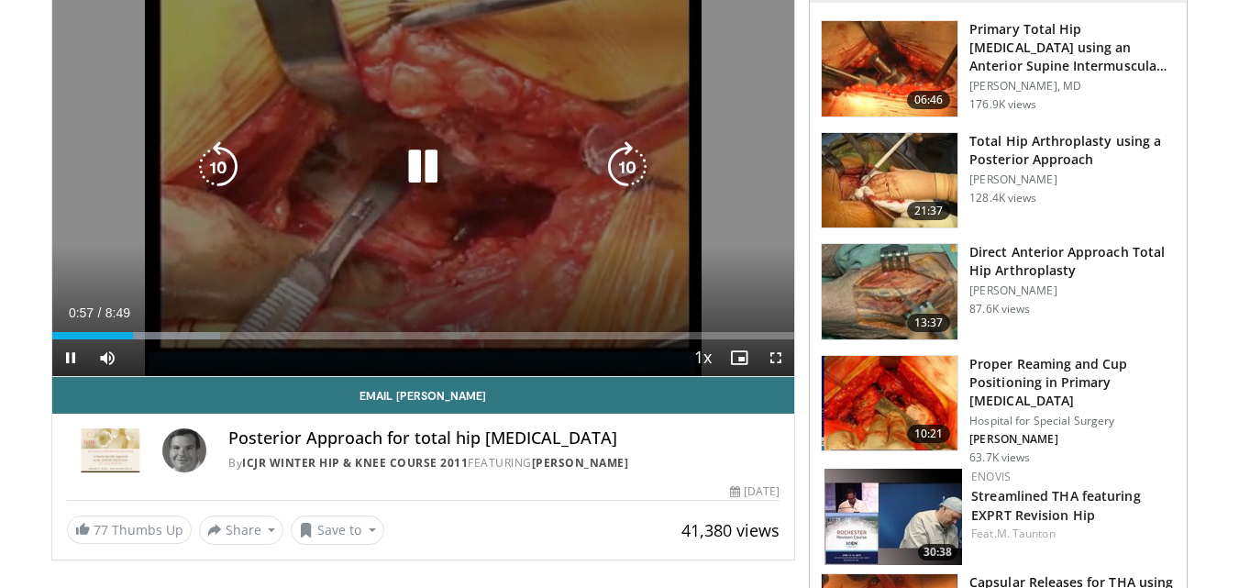
click at [428, 175] on icon "Video Player" at bounding box center [422, 166] width 51 height 51
click at [405, 165] on icon "Video Player" at bounding box center [422, 166] width 51 height 51
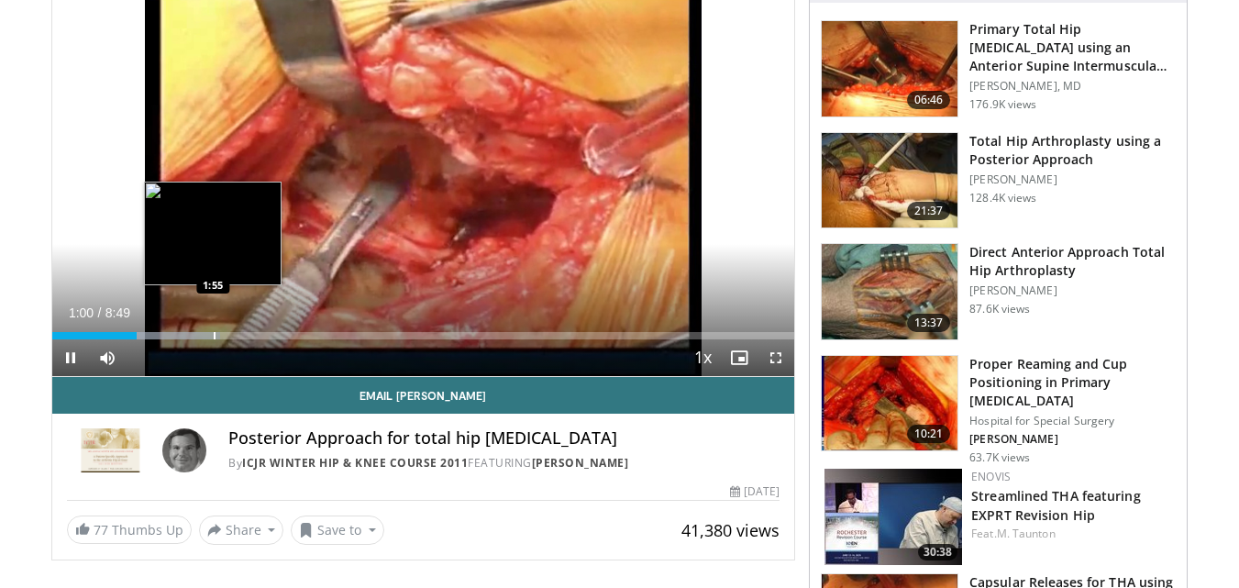
click at [214, 332] on div "Progress Bar" at bounding box center [215, 335] width 2 height 7
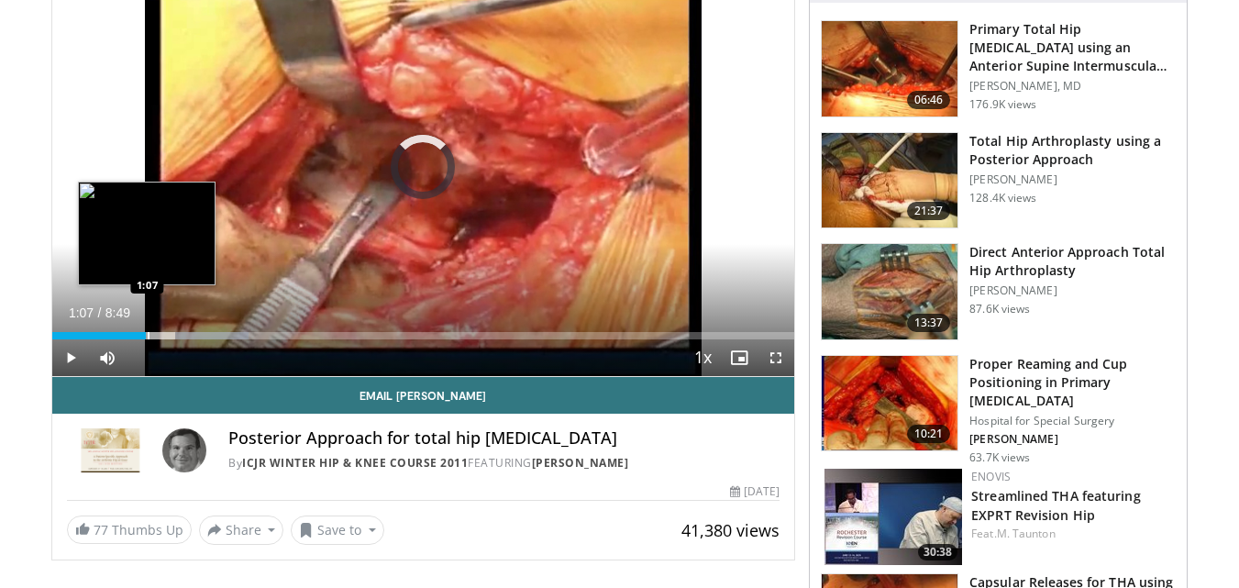
click at [148, 334] on div "Progress Bar" at bounding box center [149, 335] width 2 height 7
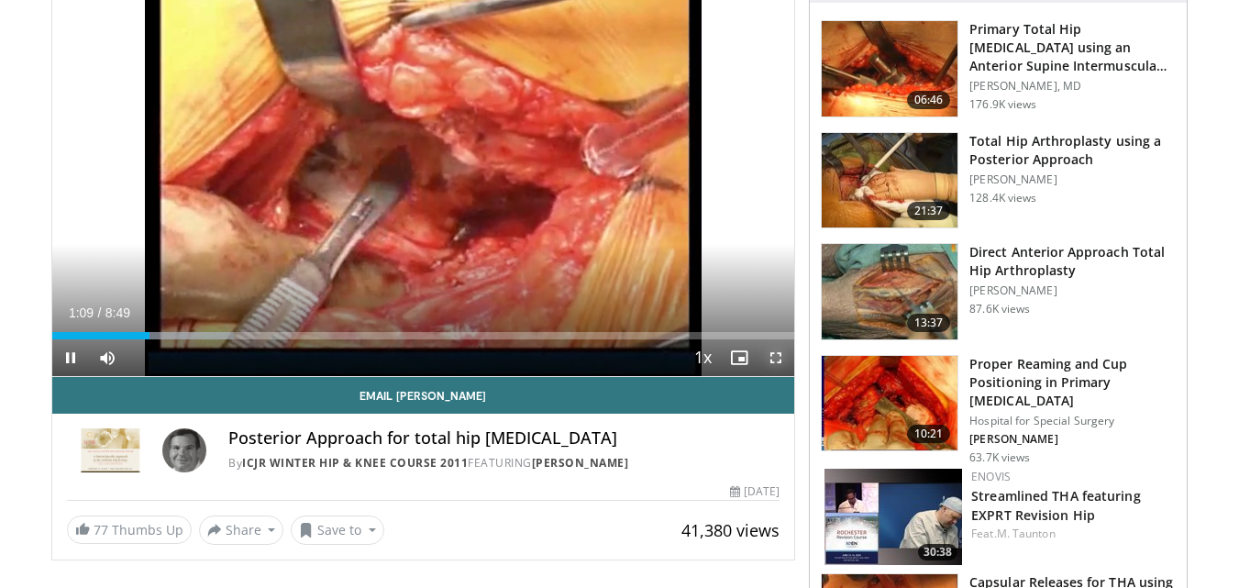
click at [770, 356] on span "Video Player" at bounding box center [776, 357] width 37 height 37
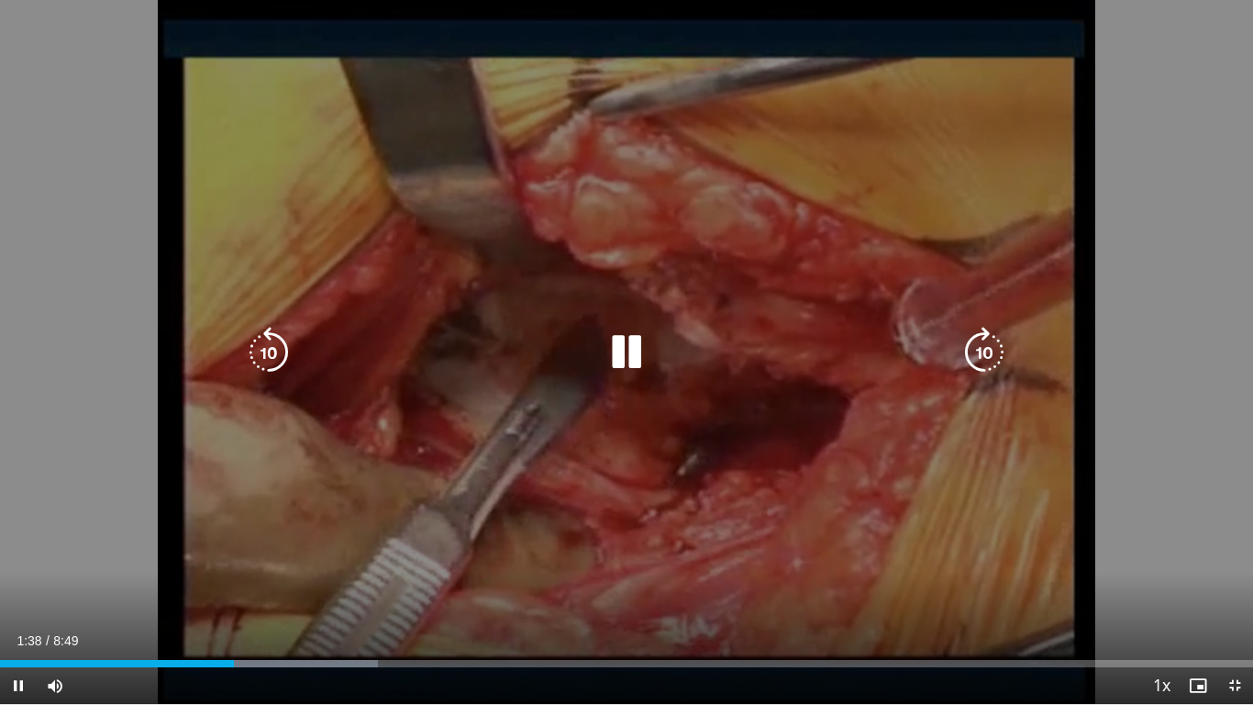
click at [972, 352] on icon "Video Player" at bounding box center [984, 352] width 51 height 51
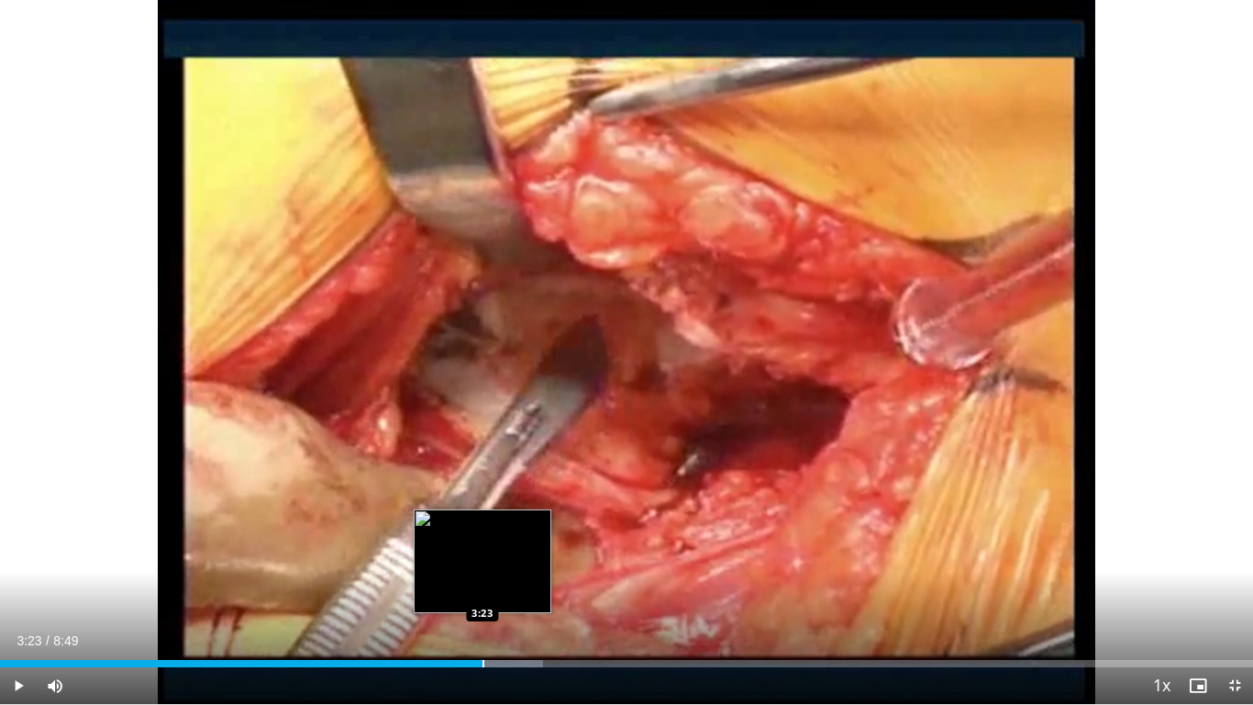
click at [483, 587] on div "Progress Bar" at bounding box center [484, 663] width 2 height 7
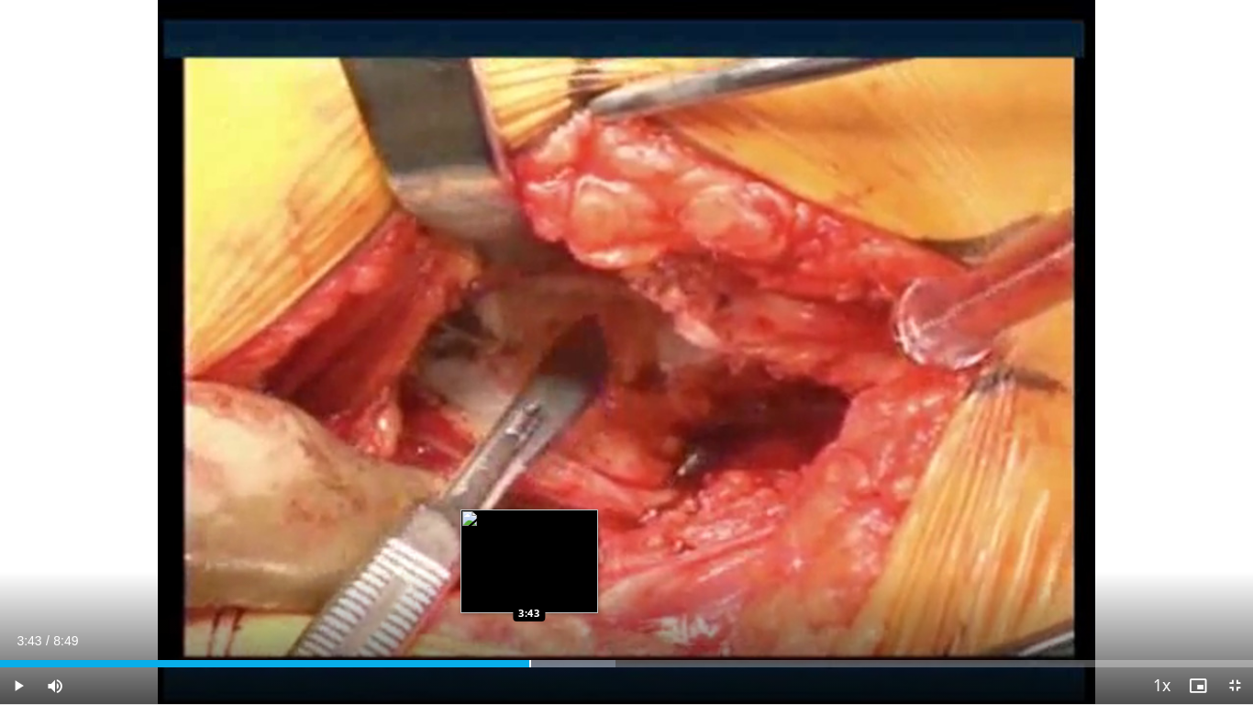
click at [529, 587] on div "Progress Bar" at bounding box center [530, 663] width 2 height 7
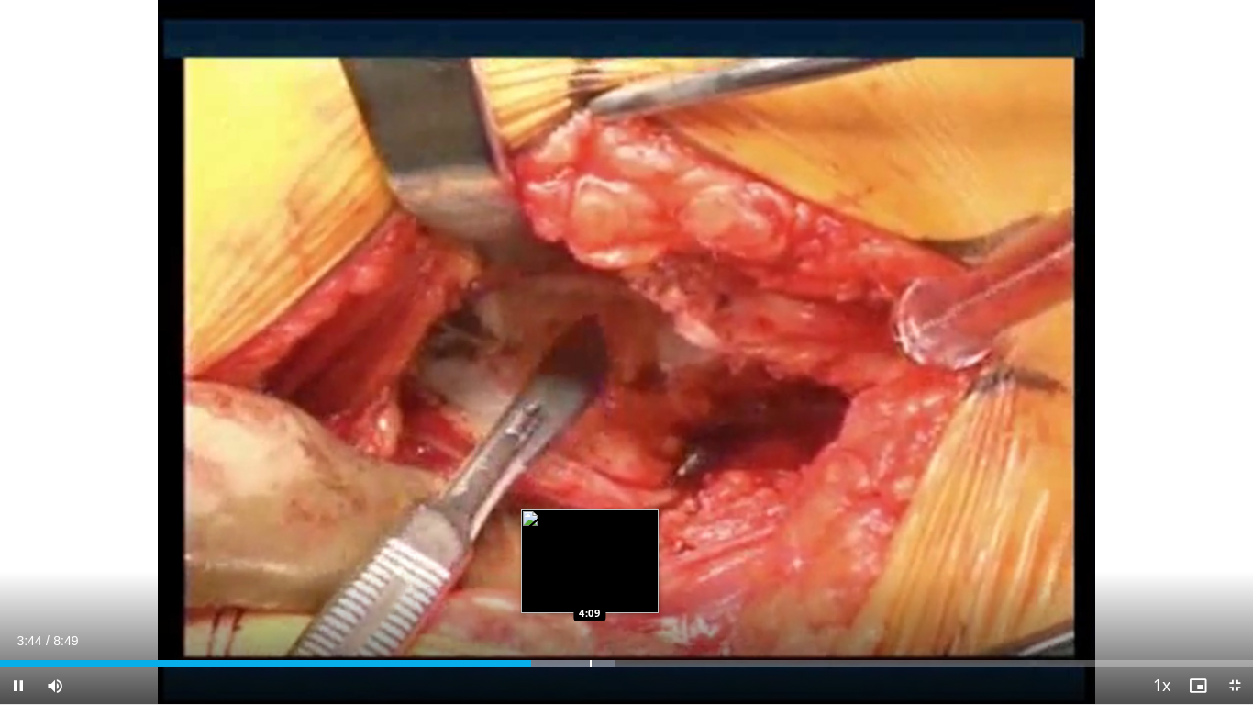
click at [590, 587] on div "Progress Bar" at bounding box center [591, 663] width 2 height 7
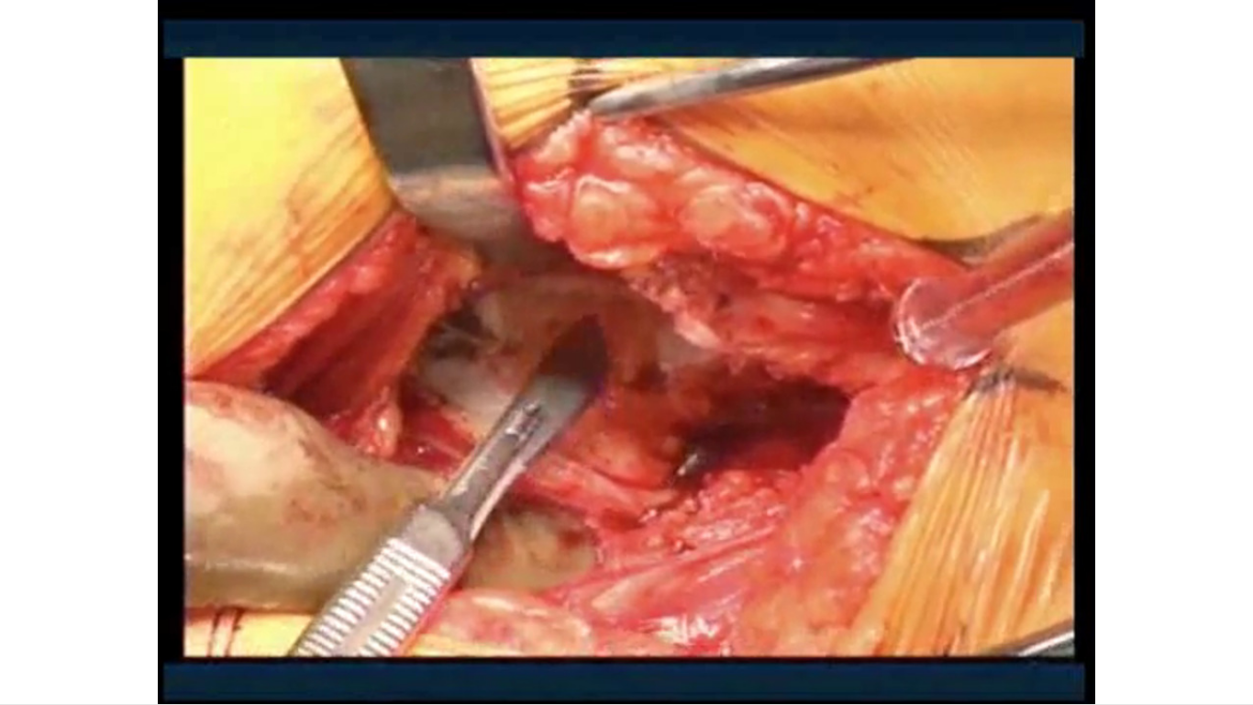
click at [644, 587] on div "10 seconds Tap to unmute" at bounding box center [626, 352] width 1253 height 704
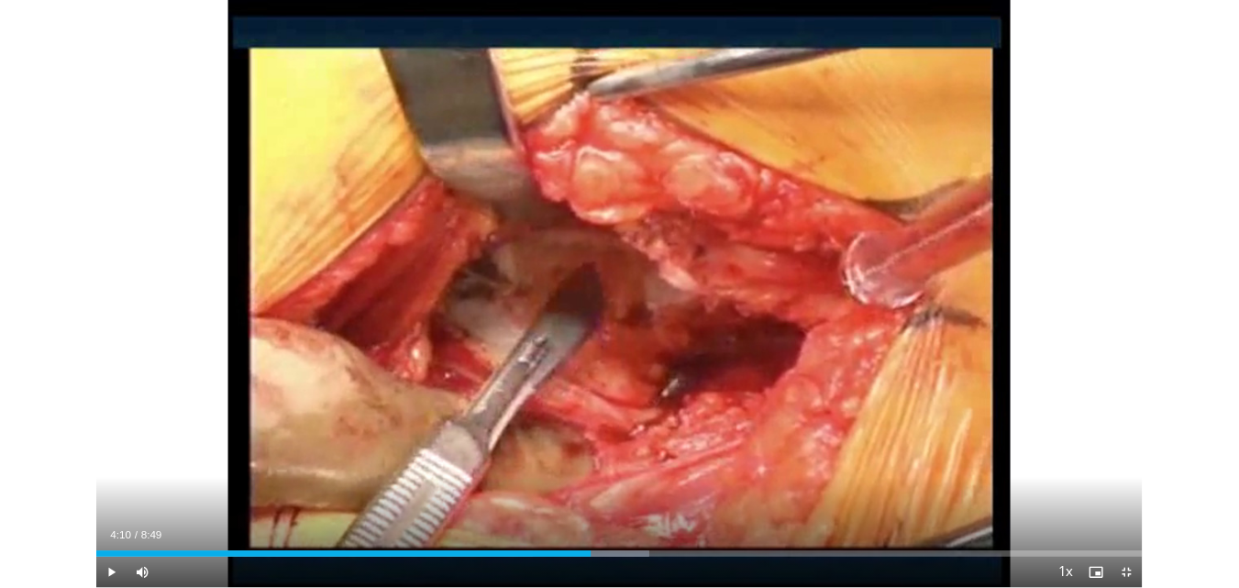
scroll to position [602, 0]
